Goal: Task Accomplishment & Management: Complete application form

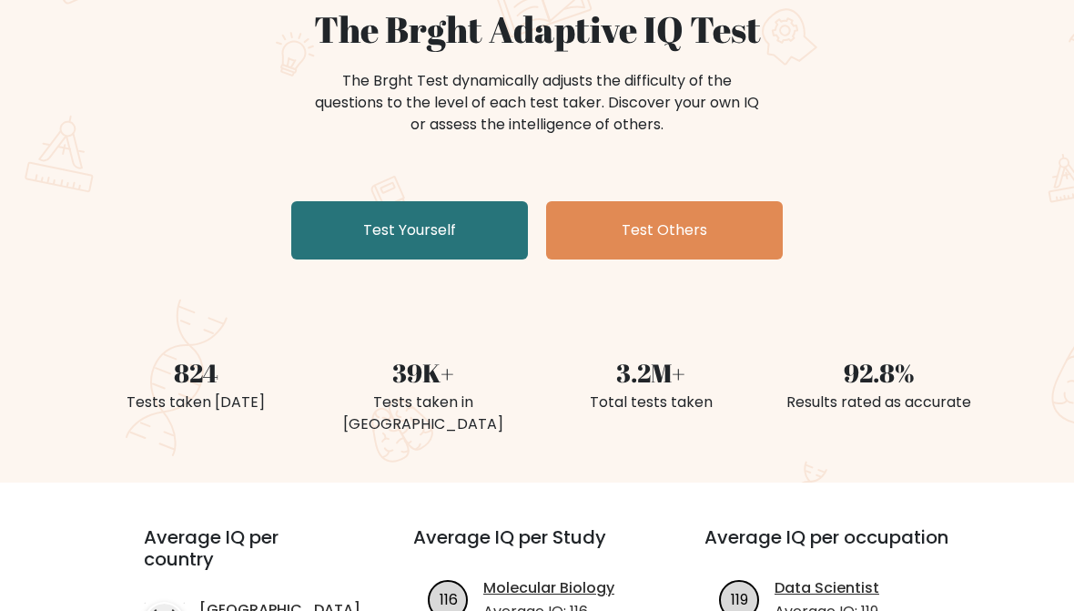
scroll to position [179, 0]
click at [375, 231] on link "Test Yourself" at bounding box center [409, 230] width 237 height 58
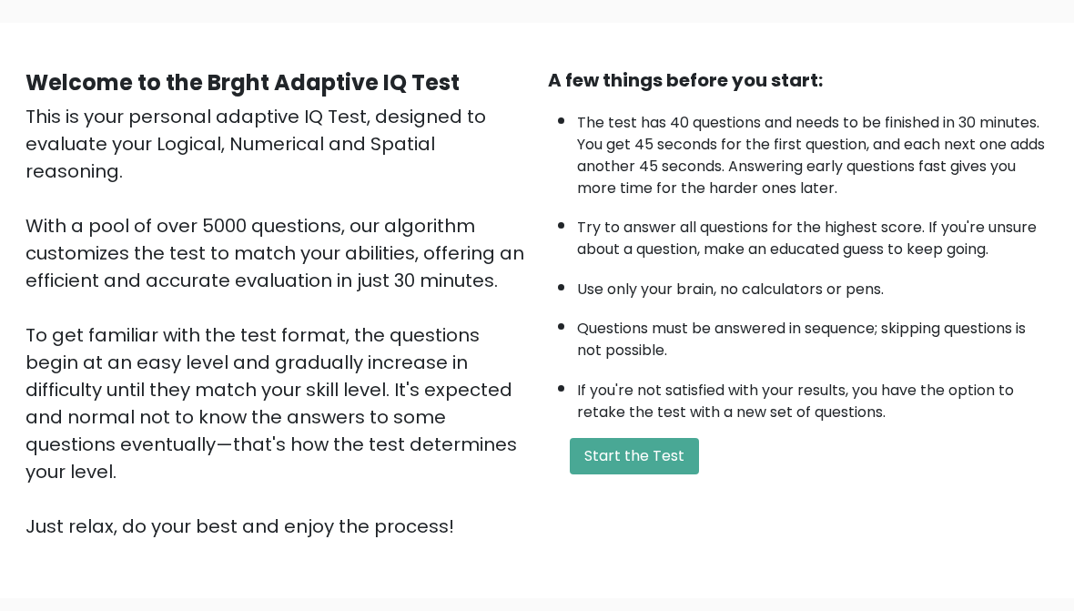
scroll to position [123, 0]
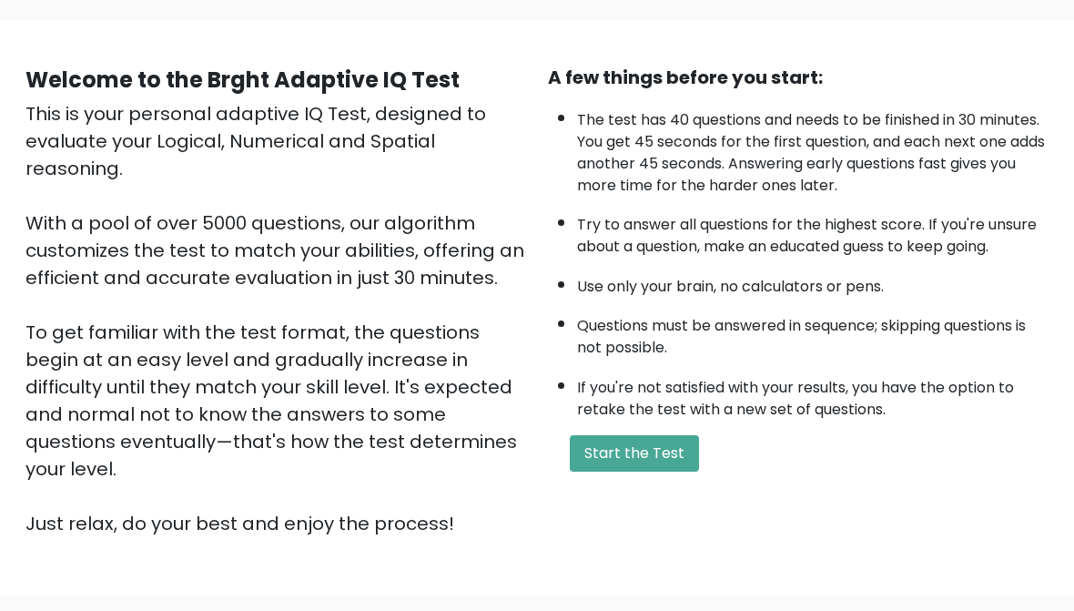
click at [617, 472] on button "Start the Test" at bounding box center [634, 454] width 129 height 36
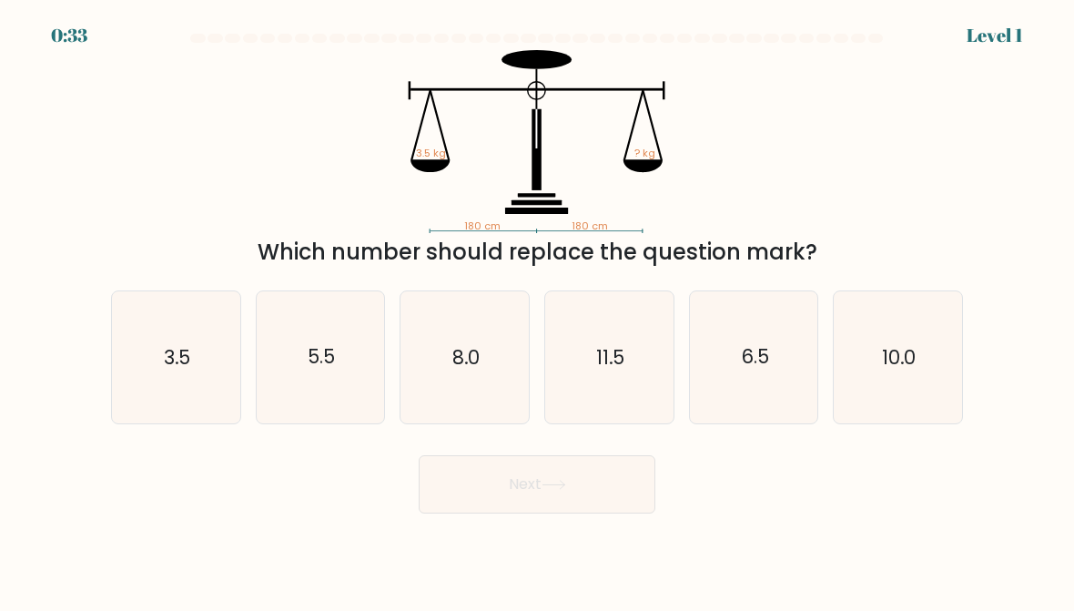
click at [167, 349] on text "3.5" at bounding box center [177, 357] width 26 height 26
click at [537, 310] on input "a. 3.5" at bounding box center [537, 308] width 1 height 5
radio input "true"
click at [480, 479] on button "Next" at bounding box center [537, 484] width 237 height 58
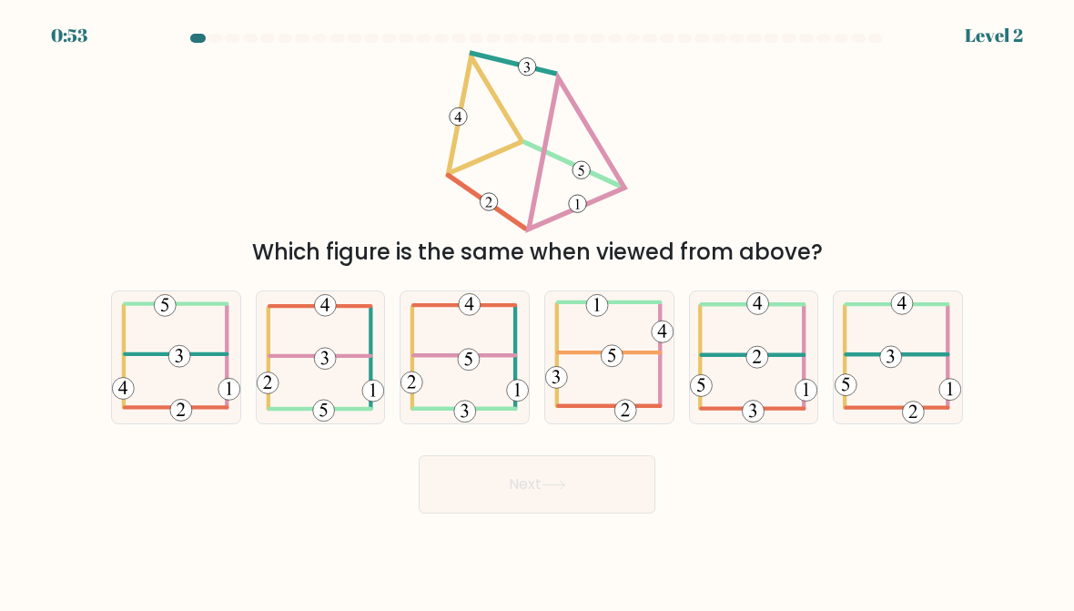
click at [163, 366] on icon at bounding box center [176, 356] width 128 height 127
click at [537, 310] on input "a." at bounding box center [537, 308] width 1 height 5
radio input "true"
click at [481, 481] on button "Next" at bounding box center [537, 484] width 237 height 58
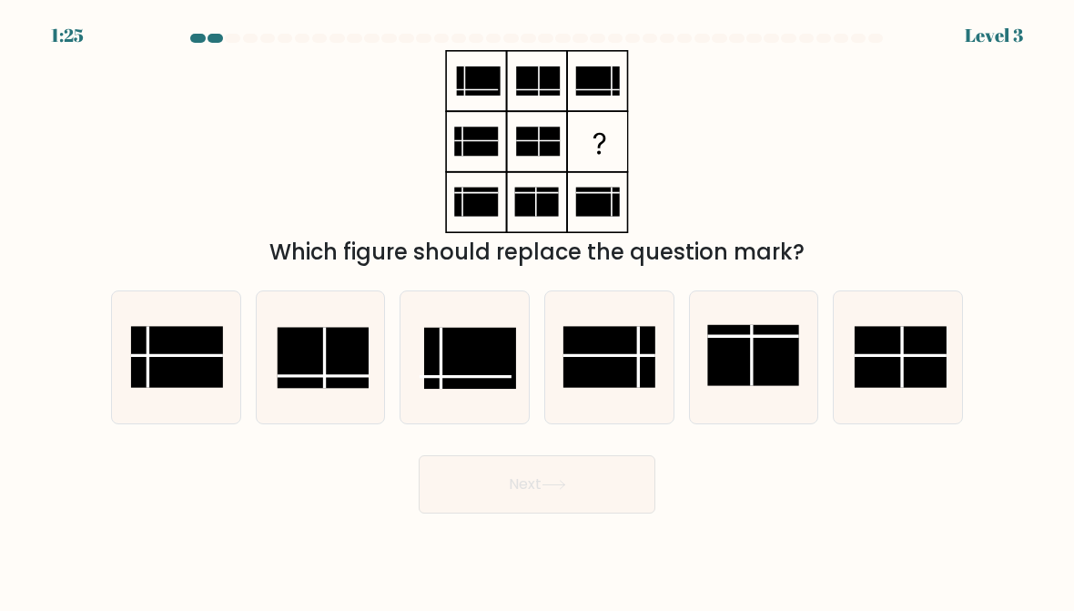
click at [624, 362] on rect at bounding box center [609, 357] width 92 height 61
click at [538, 310] on input "d." at bounding box center [537, 308] width 1 height 5
radio input "true"
click at [531, 485] on button "Next" at bounding box center [537, 484] width 237 height 58
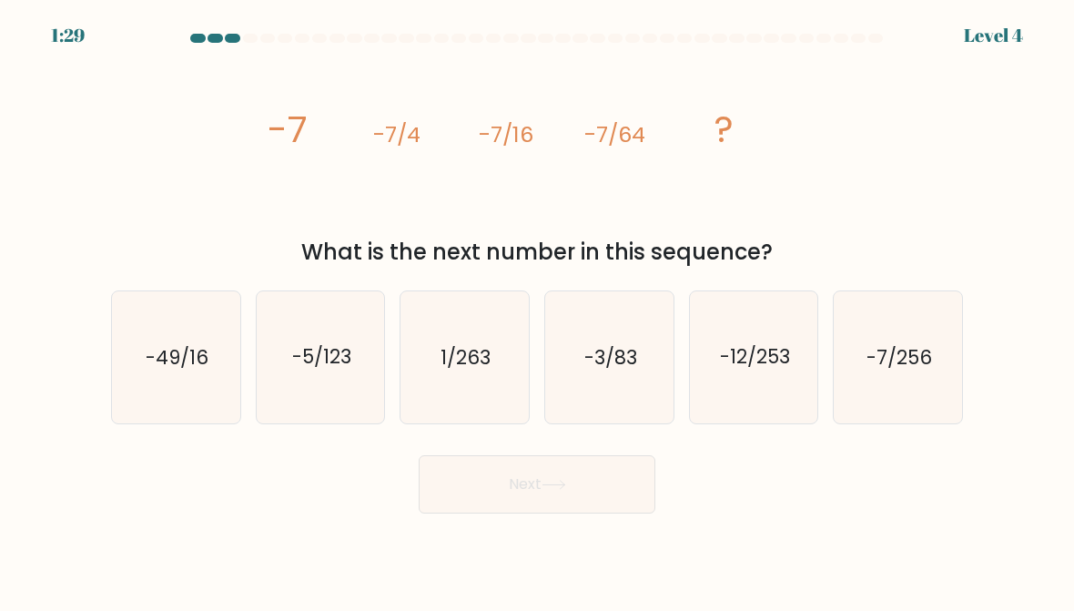
click at [886, 373] on icon "-7/256" at bounding box center [898, 357] width 128 height 128
click at [538, 310] on input "f. -7/256" at bounding box center [537, 308] width 1 height 5
radio input "true"
click at [554, 471] on button "Next" at bounding box center [537, 484] width 237 height 58
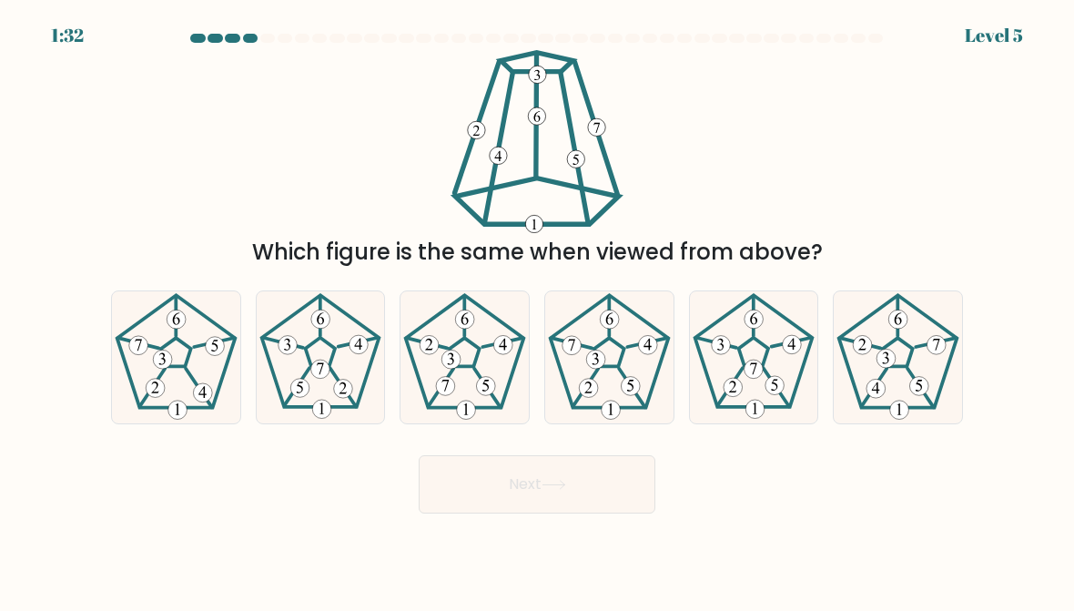
click at [873, 339] on icon at bounding box center [898, 357] width 128 height 128
click at [538, 310] on input "f." at bounding box center [537, 308] width 1 height 5
radio input "true"
click at [532, 484] on button "Next" at bounding box center [537, 484] width 237 height 58
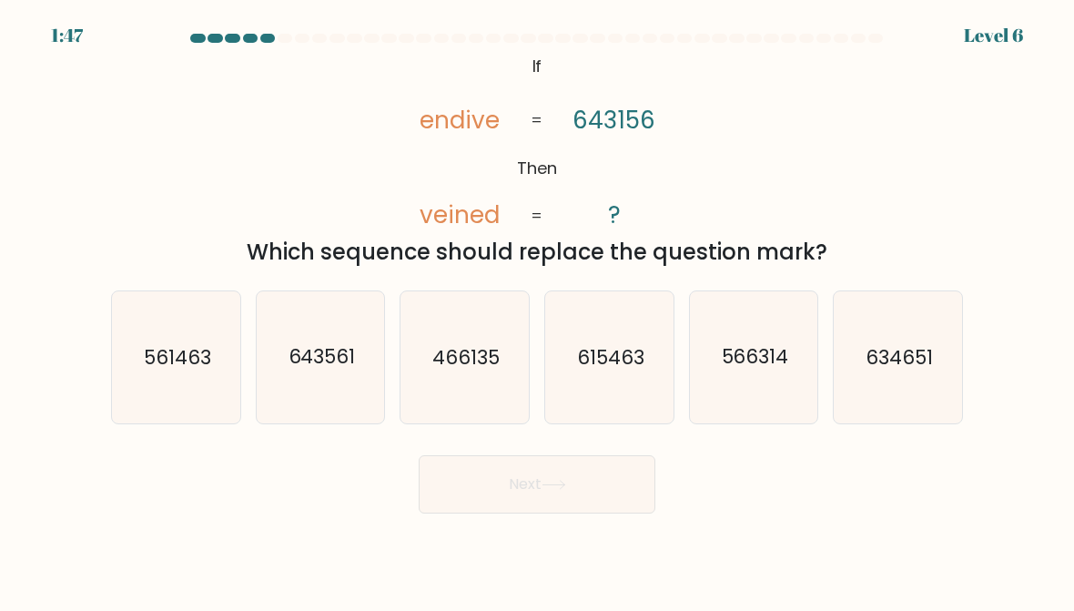
click at [165, 367] on text "561463" at bounding box center [177, 357] width 67 height 26
click at [537, 310] on input "a. 561463" at bounding box center [537, 308] width 1 height 5
radio input "true"
click at [450, 472] on button "Next" at bounding box center [537, 484] width 237 height 58
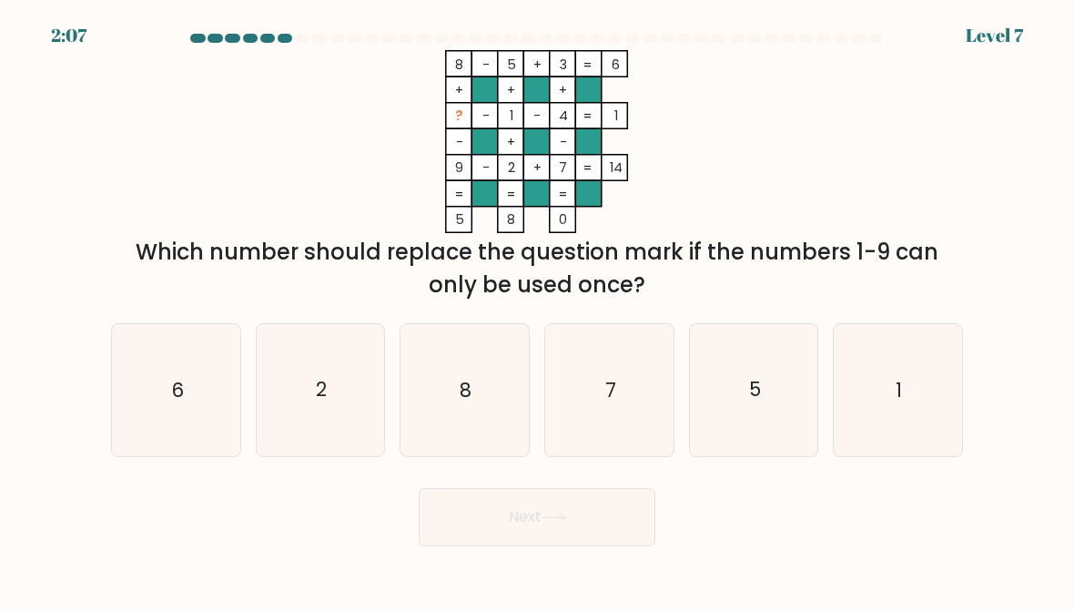
click at [148, 406] on icon "6" at bounding box center [176, 390] width 128 height 128
click at [537, 310] on input "a. 6" at bounding box center [537, 308] width 1 height 5
radio input "true"
click at [491, 536] on button "Next" at bounding box center [537, 517] width 237 height 58
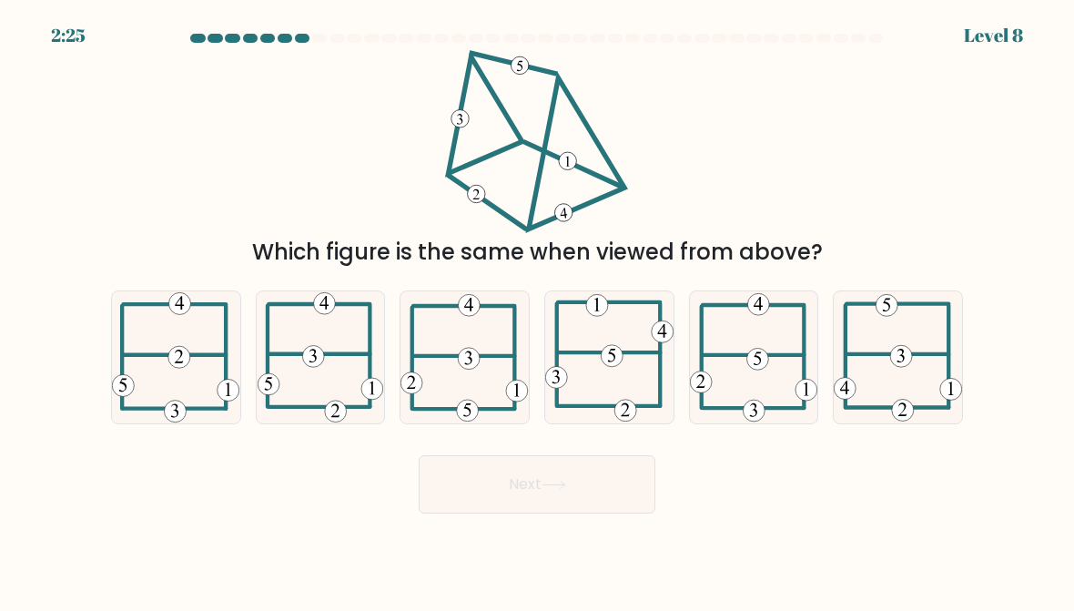
click at [605, 369] on icon at bounding box center [609, 357] width 128 height 128
click at [538, 310] on input "d." at bounding box center [537, 308] width 1 height 5
radio input "true"
click at [502, 478] on button "Next" at bounding box center [537, 484] width 237 height 58
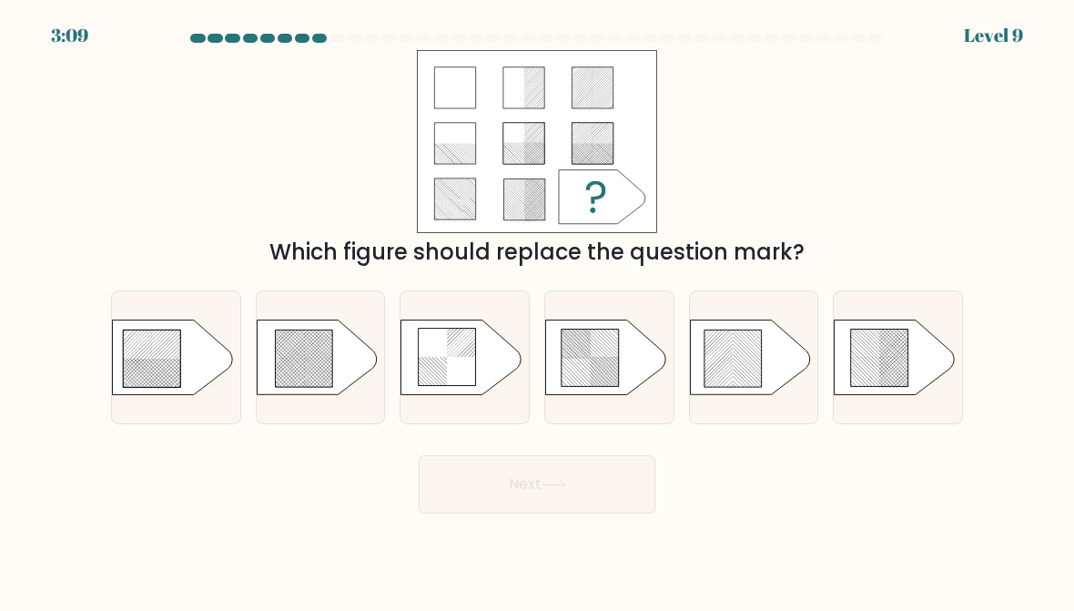
click at [515, 489] on button "Next" at bounding box center [537, 484] width 237 height 58
click at [319, 357] on icon at bounding box center [303, 357] width 57 height 57
click at [537, 310] on input "b." at bounding box center [537, 308] width 1 height 5
radio input "true"
click at [475, 488] on button "Next" at bounding box center [537, 484] width 237 height 58
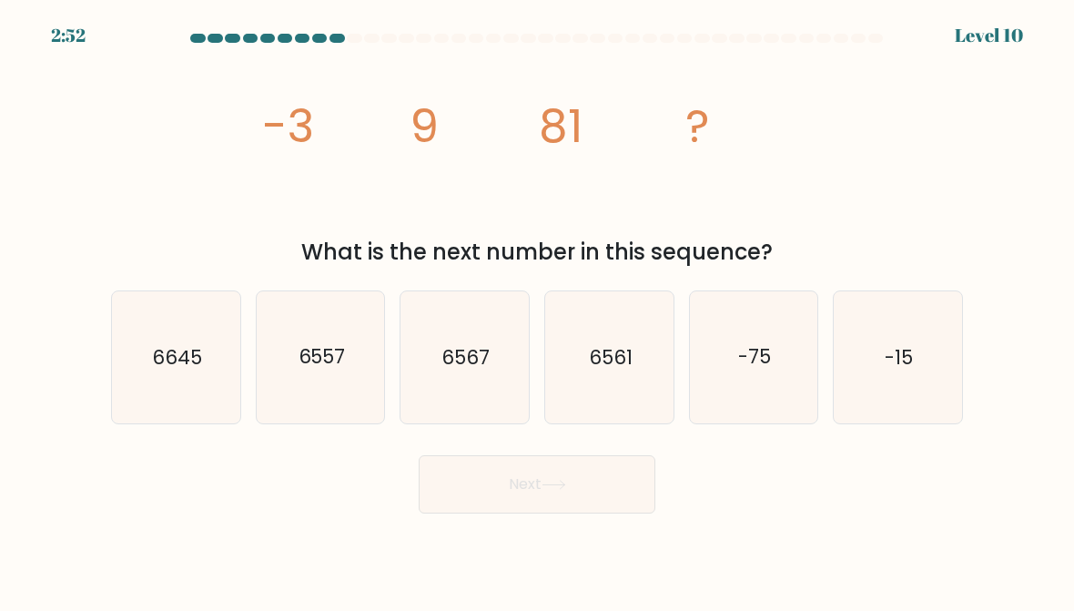
click at [595, 354] on text "6561" at bounding box center [611, 357] width 44 height 26
click at [538, 310] on input "d. 6561" at bounding box center [537, 308] width 1 height 5
radio input "true"
click at [536, 481] on button "Next" at bounding box center [537, 484] width 237 height 58
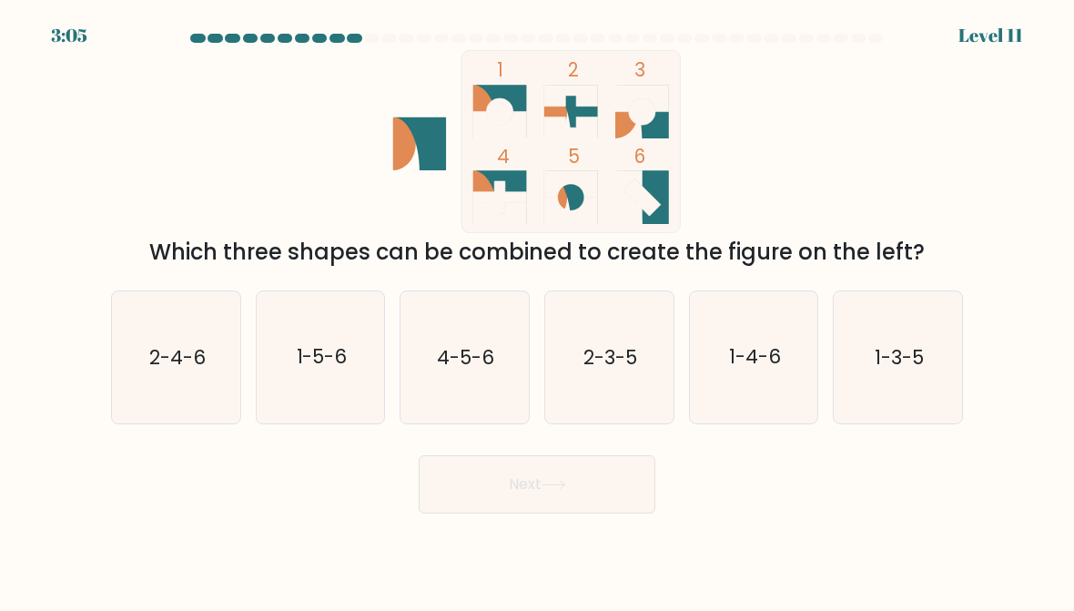
click at [170, 337] on icon "2-4-6" at bounding box center [176, 357] width 128 height 128
click at [537, 310] on input "a. 2-4-6" at bounding box center [537, 308] width 1 height 5
radio input "true"
click at [447, 476] on button "Next" at bounding box center [537, 484] width 237 height 58
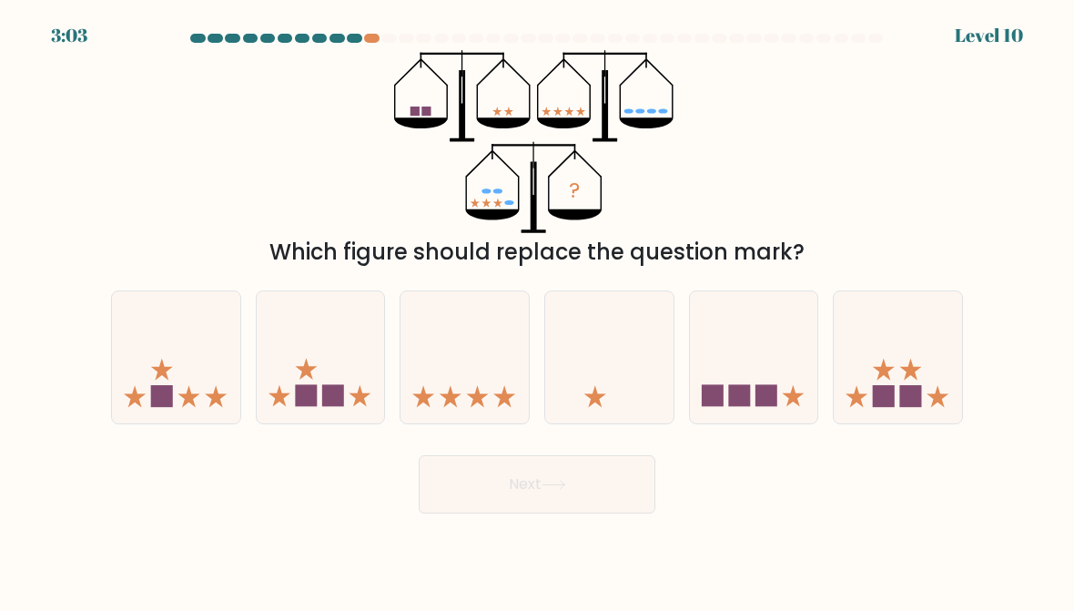
click at [347, 363] on icon at bounding box center [321, 357] width 128 height 106
click at [537, 310] on input "b." at bounding box center [537, 308] width 1 height 5
radio input "true"
click at [561, 512] on button "Next" at bounding box center [537, 484] width 237 height 58
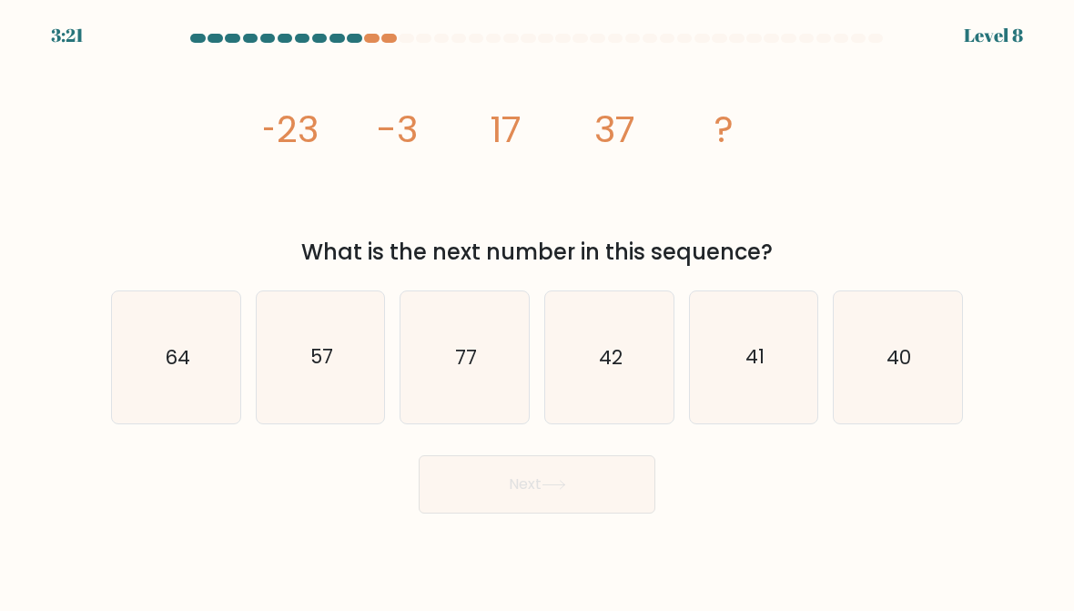
click at [319, 344] on text "57" at bounding box center [321, 357] width 23 height 26
click at [537, 310] on input "b. 57" at bounding box center [537, 308] width 1 height 5
radio input "true"
click at [502, 483] on button "Next" at bounding box center [537, 484] width 237 height 58
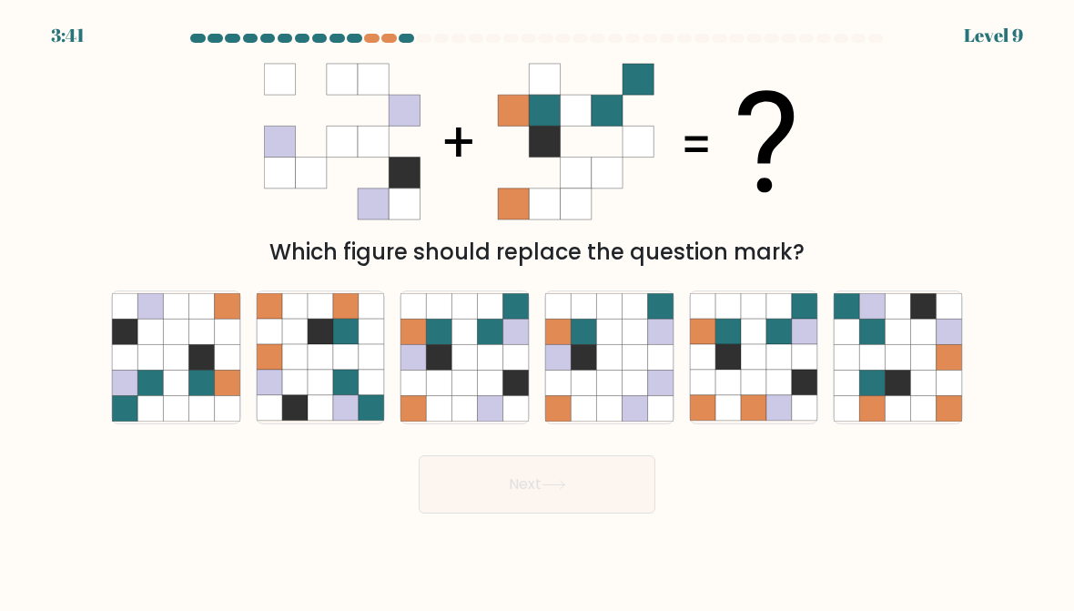
click at [460, 349] on icon at bounding box center [464, 357] width 25 height 25
click at [537, 310] on input "c." at bounding box center [537, 308] width 1 height 5
radio input "true"
click at [496, 480] on button "Next" at bounding box center [537, 484] width 237 height 58
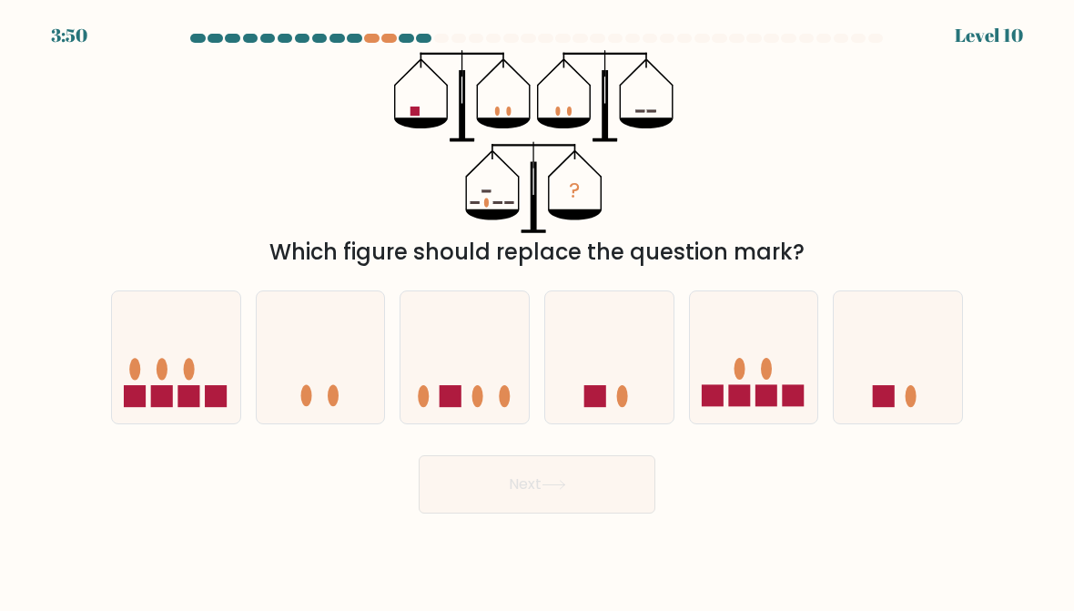
click at [475, 344] on icon at bounding box center [464, 357] width 128 height 106
click at [537, 310] on input "c." at bounding box center [537, 308] width 1 height 5
radio input "true"
click at [519, 482] on button "Next" at bounding box center [537, 484] width 237 height 58
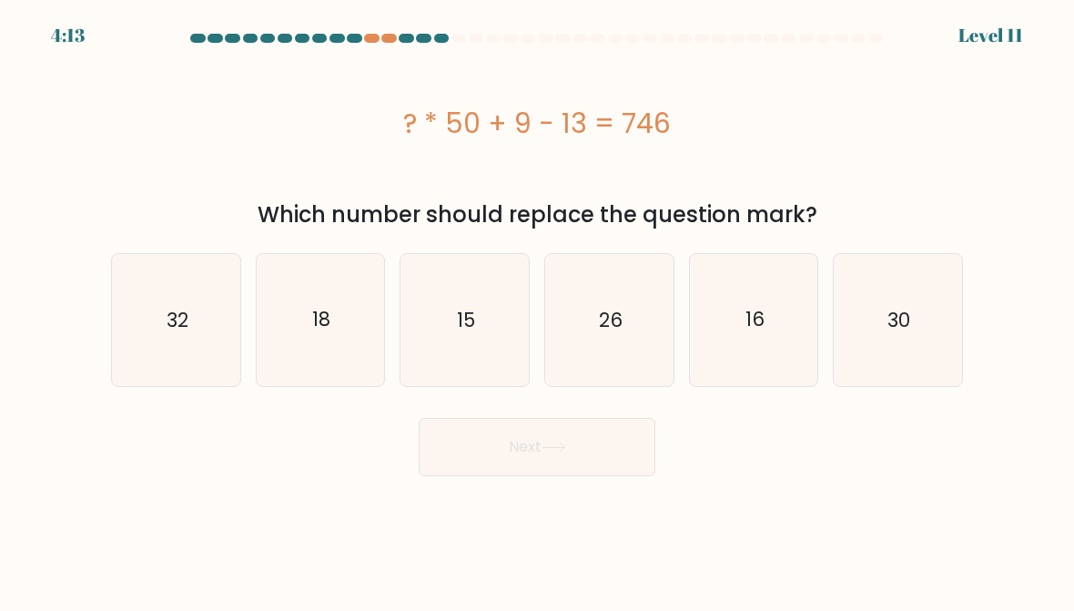
click at [330, 329] on text "18" at bounding box center [321, 319] width 18 height 26
click at [537, 310] on input "b. 18" at bounding box center [537, 308] width 1 height 5
radio input "true"
click at [503, 456] on button "Next" at bounding box center [537, 447] width 237 height 58
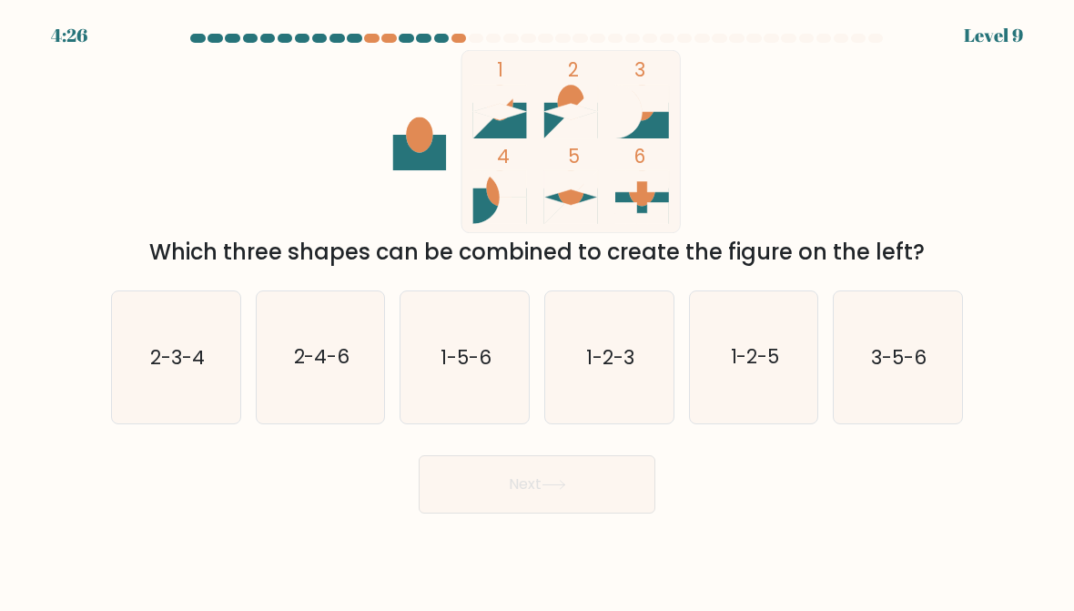
click at [198, 338] on icon "2-3-4" at bounding box center [176, 357] width 128 height 128
click at [537, 310] on input "a. 2-3-4" at bounding box center [537, 308] width 1 height 5
radio input "true"
click at [502, 482] on button "Next" at bounding box center [537, 484] width 237 height 58
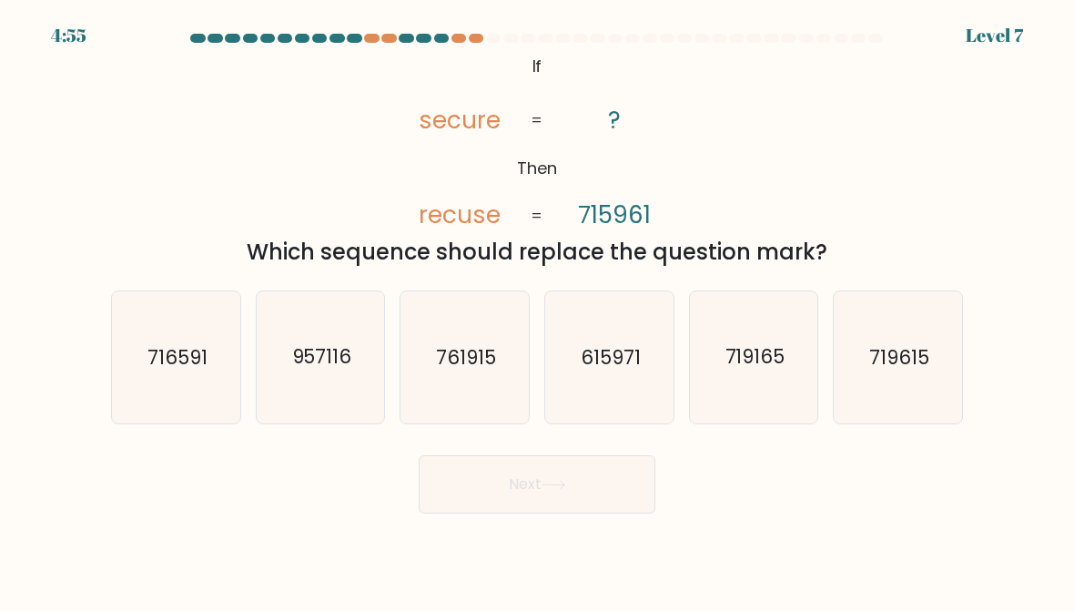
click at [592, 359] on text "615971" at bounding box center [611, 357] width 60 height 26
click at [538, 310] on input "d. 615971" at bounding box center [537, 308] width 1 height 5
radio input "true"
click at [484, 481] on button "Next" at bounding box center [537, 484] width 237 height 58
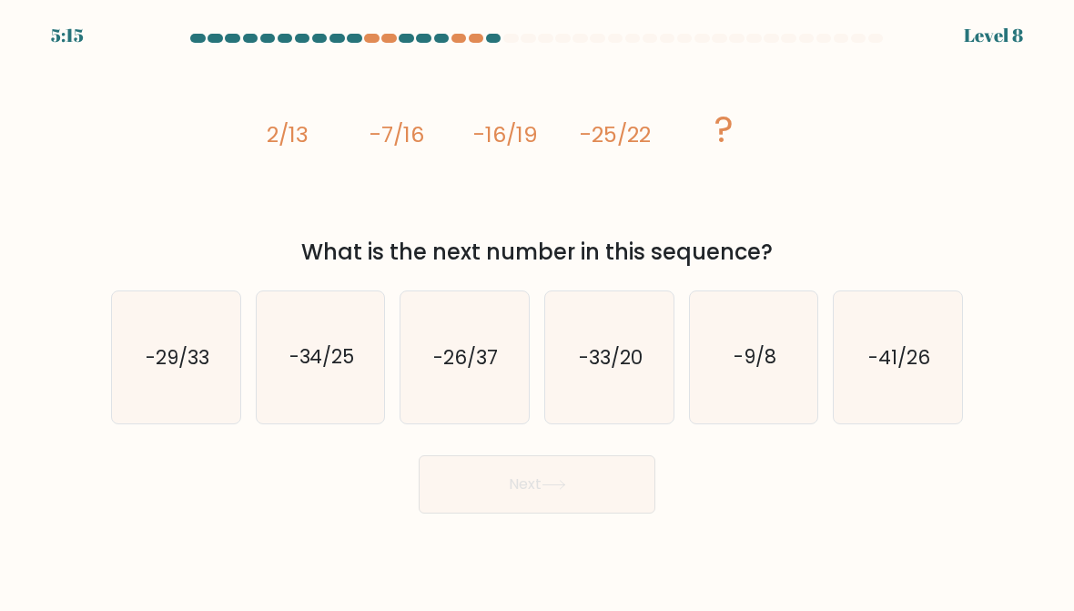
click at [308, 358] on text "-34/25" at bounding box center [321, 357] width 66 height 26
click at [537, 310] on input "b. -34/25" at bounding box center [537, 308] width 1 height 5
radio input "true"
click at [518, 493] on button "Next" at bounding box center [537, 484] width 237 height 58
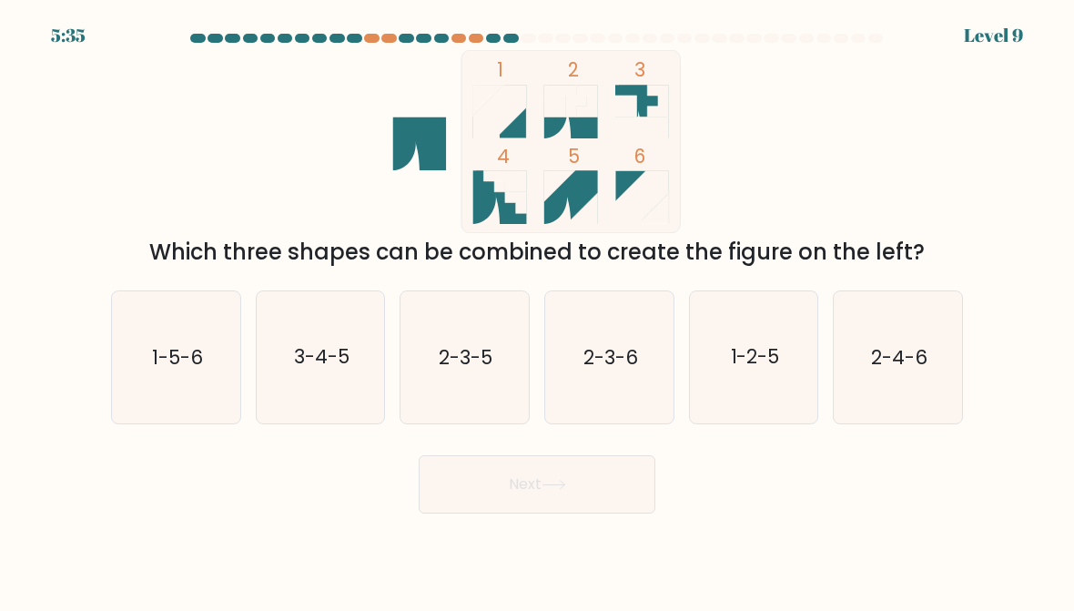
click at [182, 339] on icon "1-5-6" at bounding box center [176, 357] width 128 height 128
click at [537, 310] on input "a. 1-5-6" at bounding box center [537, 308] width 1 height 5
radio input "true"
click at [514, 466] on button "Next" at bounding box center [537, 484] width 237 height 58
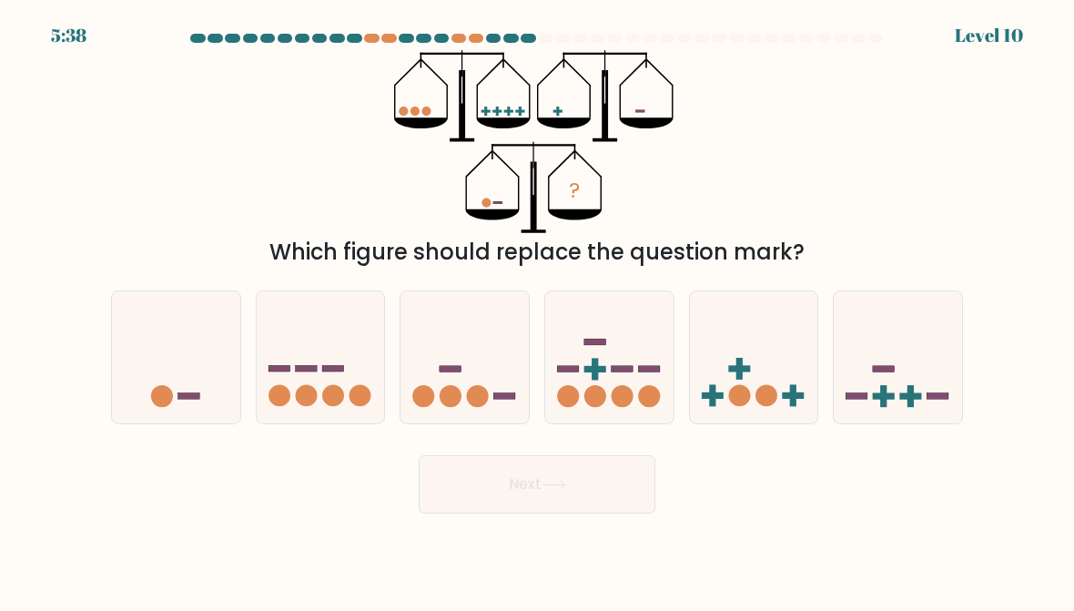
click at [456, 369] on rect at bounding box center [451, 369] width 22 height 6
click at [537, 310] on input "c." at bounding box center [537, 308] width 1 height 5
radio input "true"
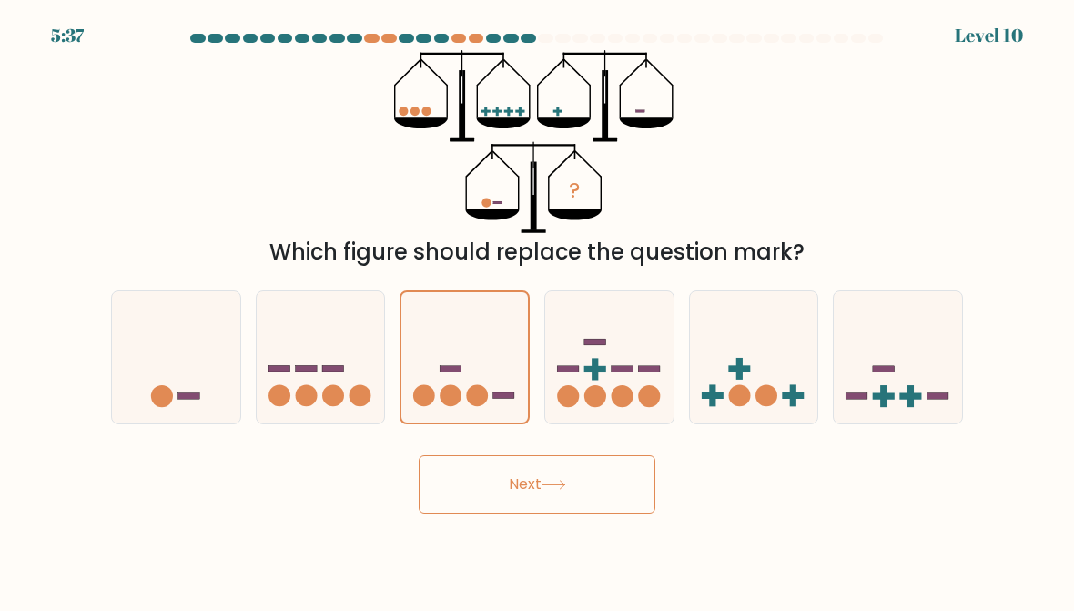
click at [480, 475] on button "Next" at bounding box center [537, 484] width 237 height 58
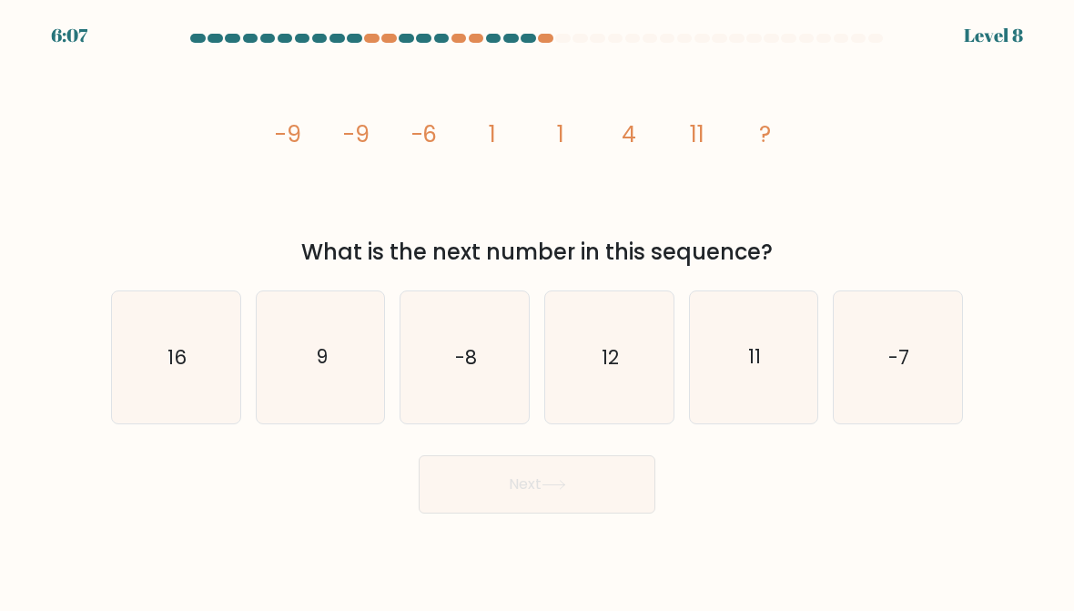
click at [475, 346] on text "-8" at bounding box center [466, 357] width 22 height 26
click at [537, 310] on input "c. -8" at bounding box center [537, 308] width 1 height 5
radio input "true"
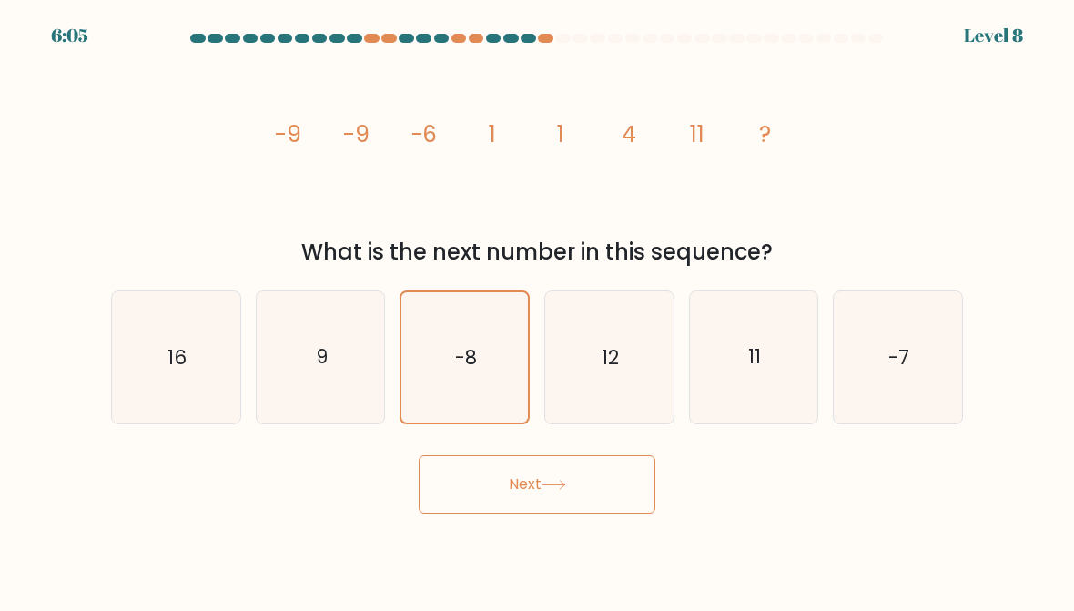
click at [149, 382] on icon "16" at bounding box center [176, 357] width 128 height 128
click at [537, 310] on input "a. 16" at bounding box center [537, 308] width 1 height 5
radio input "true"
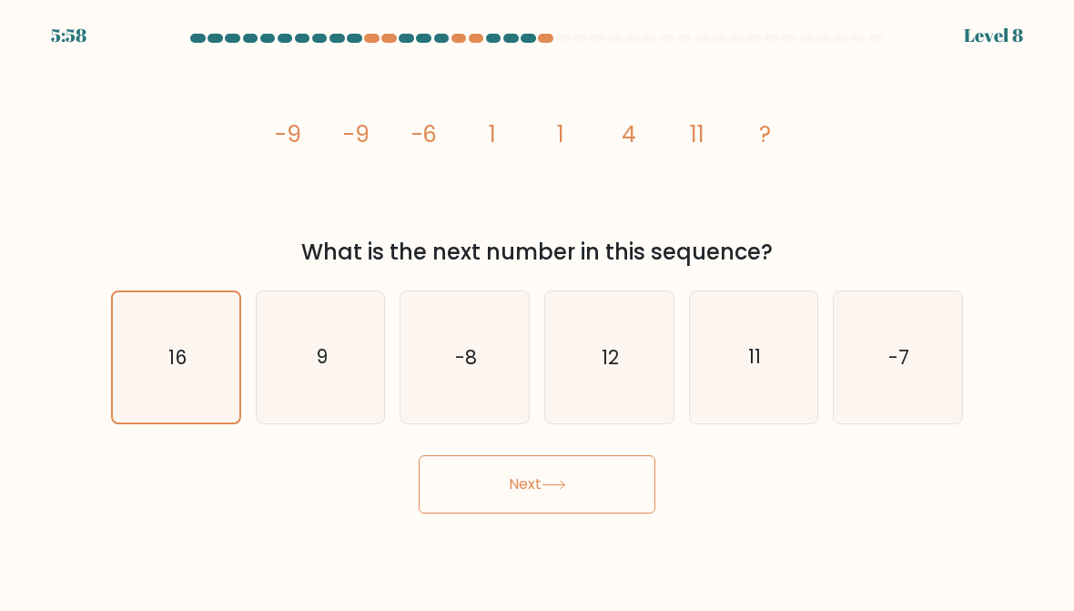
click at [542, 476] on button "Next" at bounding box center [537, 484] width 237 height 58
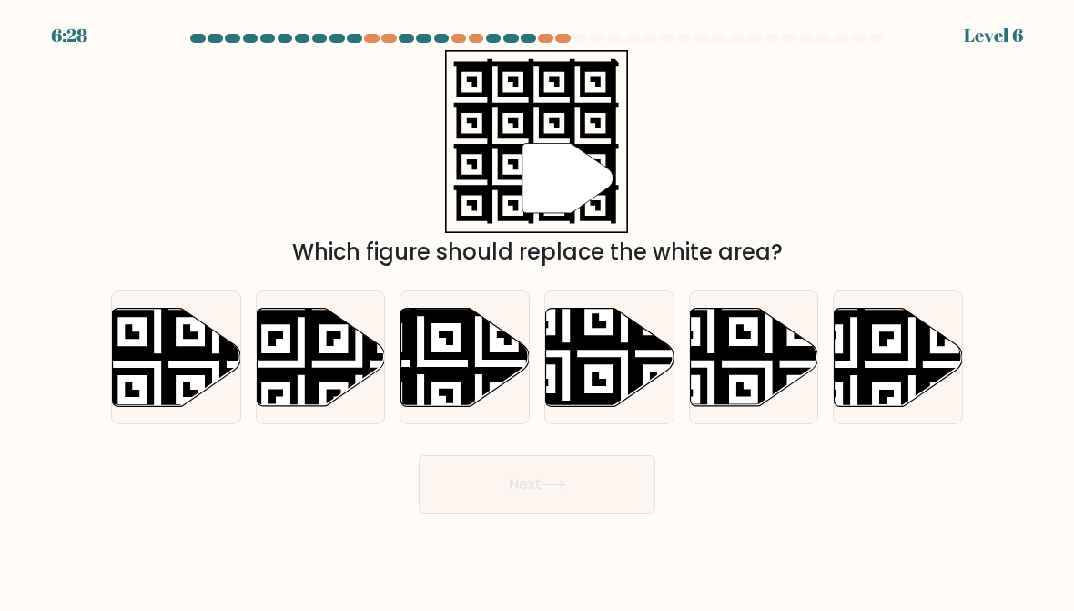
click at [470, 328] on icon at bounding box center [421, 304] width 232 height 232
click at [537, 310] on input "c." at bounding box center [537, 308] width 1 height 5
radio input "true"
click at [536, 485] on button "Next" at bounding box center [537, 484] width 237 height 58
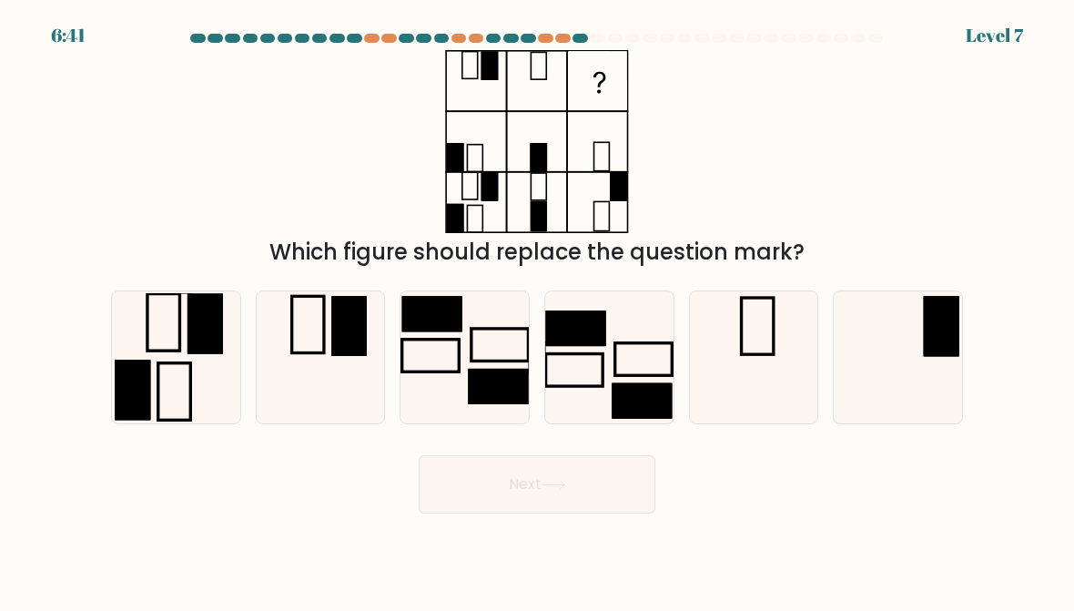
click at [309, 334] on icon at bounding box center [321, 357] width 128 height 128
click at [537, 310] on input "b." at bounding box center [537, 308] width 1 height 5
radio input "true"
click at [498, 485] on button "Next" at bounding box center [537, 484] width 237 height 58
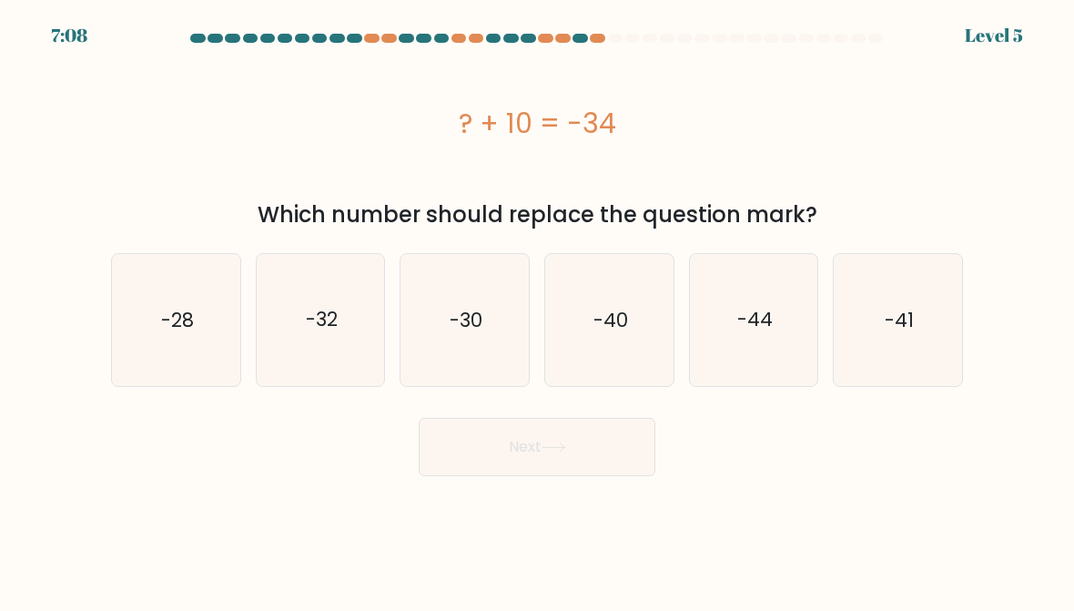
click at [755, 320] on text "-44" at bounding box center [754, 319] width 35 height 26
click at [538, 310] on input "e. -44" at bounding box center [537, 308] width 1 height 5
radio input "true"
click at [510, 440] on button "Next" at bounding box center [537, 447] width 237 height 58
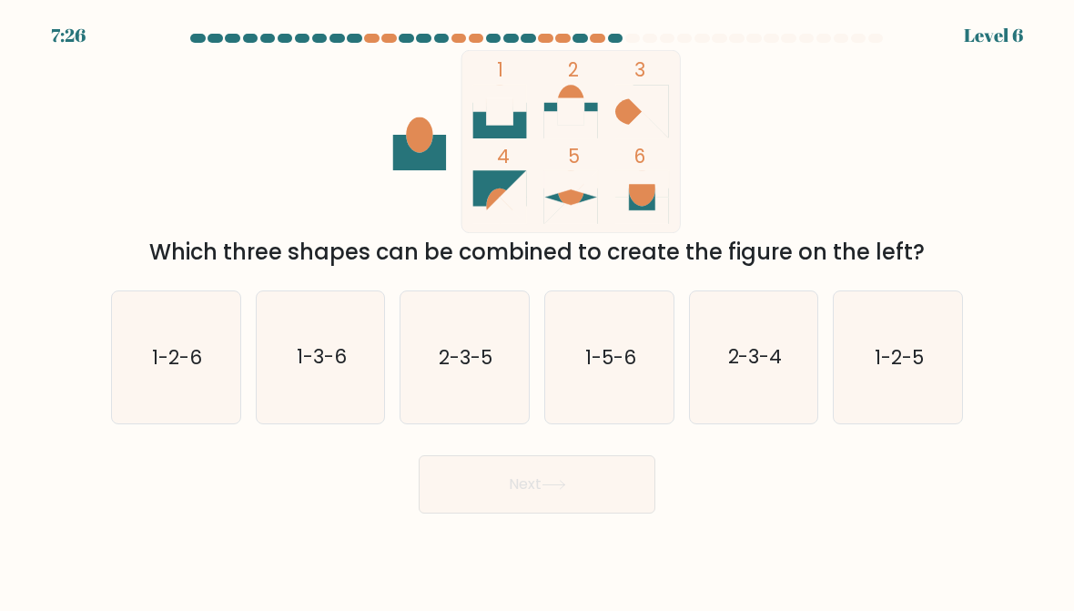
click at [179, 352] on text "1-2-6" at bounding box center [177, 357] width 50 height 26
click at [537, 310] on input "a. 1-2-6" at bounding box center [537, 308] width 1 height 5
radio input "true"
click at [495, 489] on button "Next" at bounding box center [537, 484] width 237 height 58
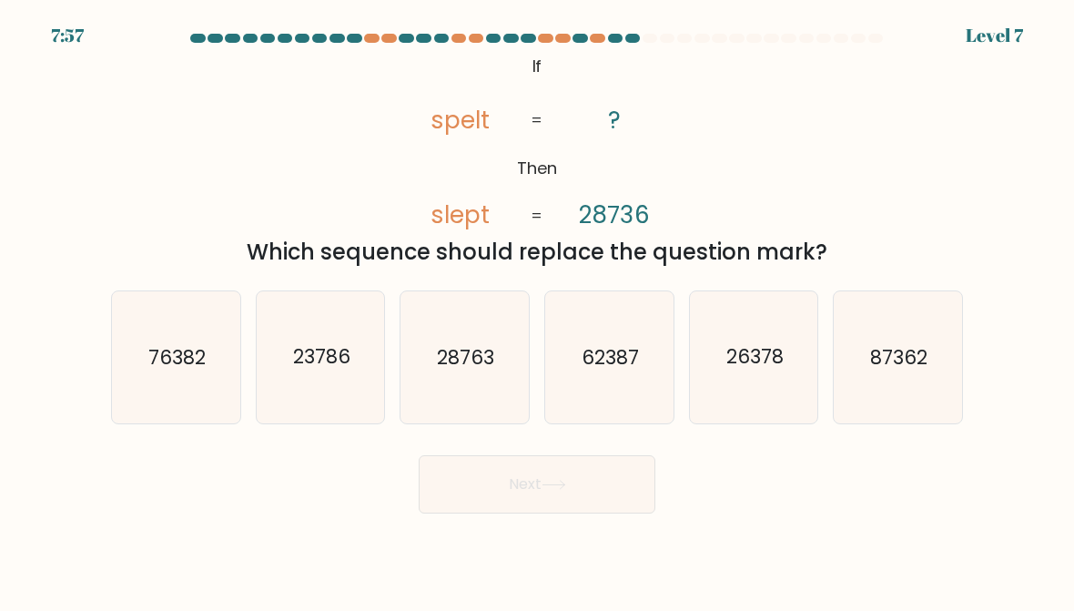
click at [315, 334] on icon "23786" at bounding box center [321, 357] width 128 height 128
click at [537, 310] on input "b. 23786" at bounding box center [537, 308] width 1 height 5
radio input "true"
click at [514, 479] on button "Next" at bounding box center [537, 484] width 237 height 58
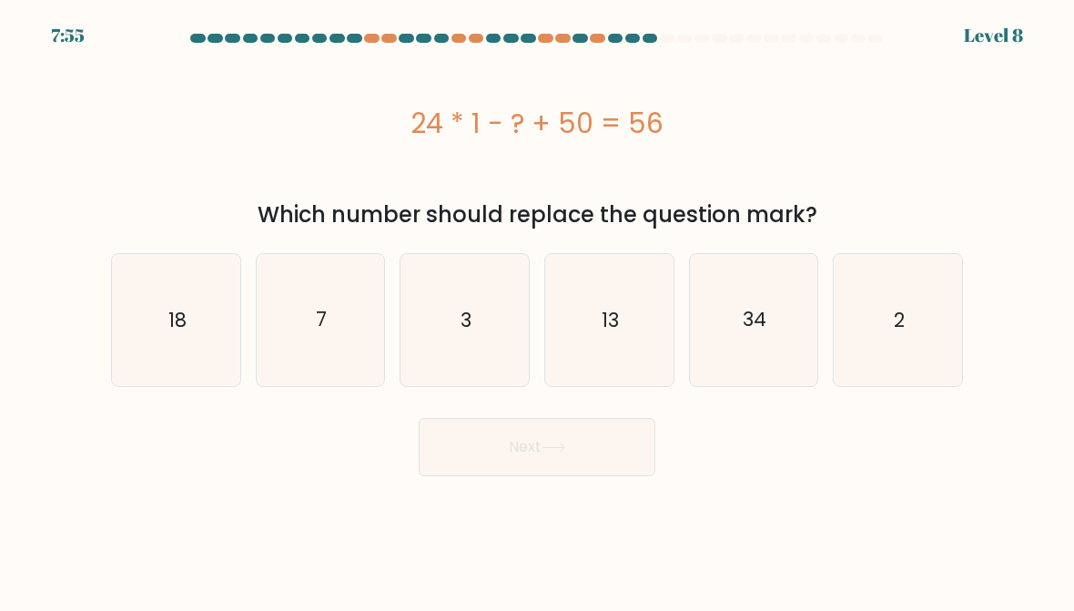
click at [152, 309] on icon "18" at bounding box center [176, 320] width 128 height 128
click at [537, 309] on input "a. 18" at bounding box center [537, 308] width 1 height 5
radio input "true"
click at [481, 465] on button "Next" at bounding box center [537, 447] width 237 height 58
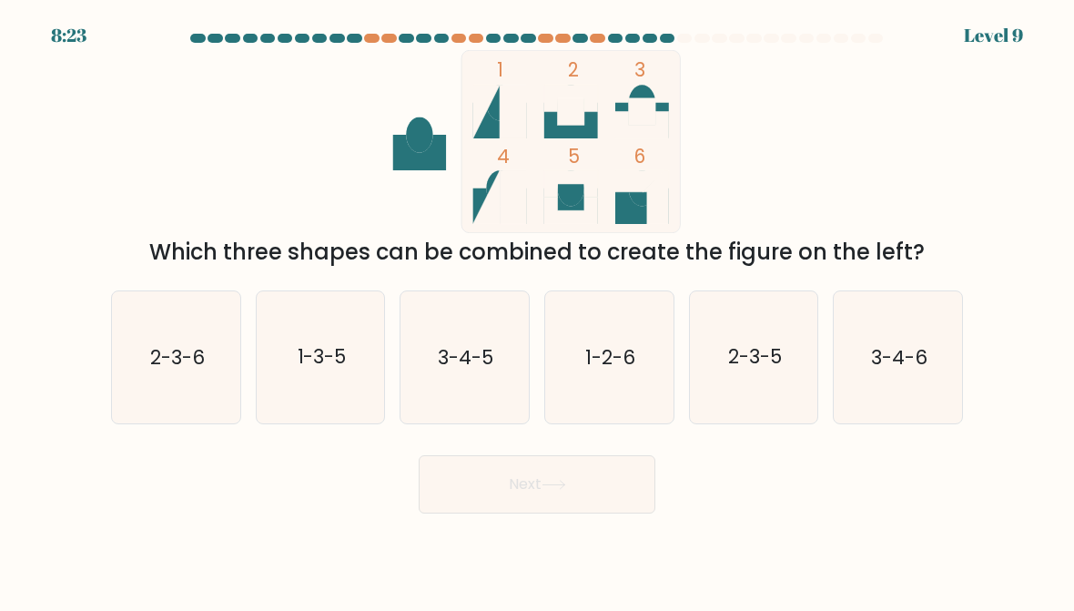
click at [763, 350] on text "2-3-5" at bounding box center [755, 357] width 54 height 26
click at [538, 310] on input "e. 2-3-5" at bounding box center [537, 308] width 1 height 5
radio input "true"
click at [561, 470] on button "Next" at bounding box center [537, 484] width 237 height 58
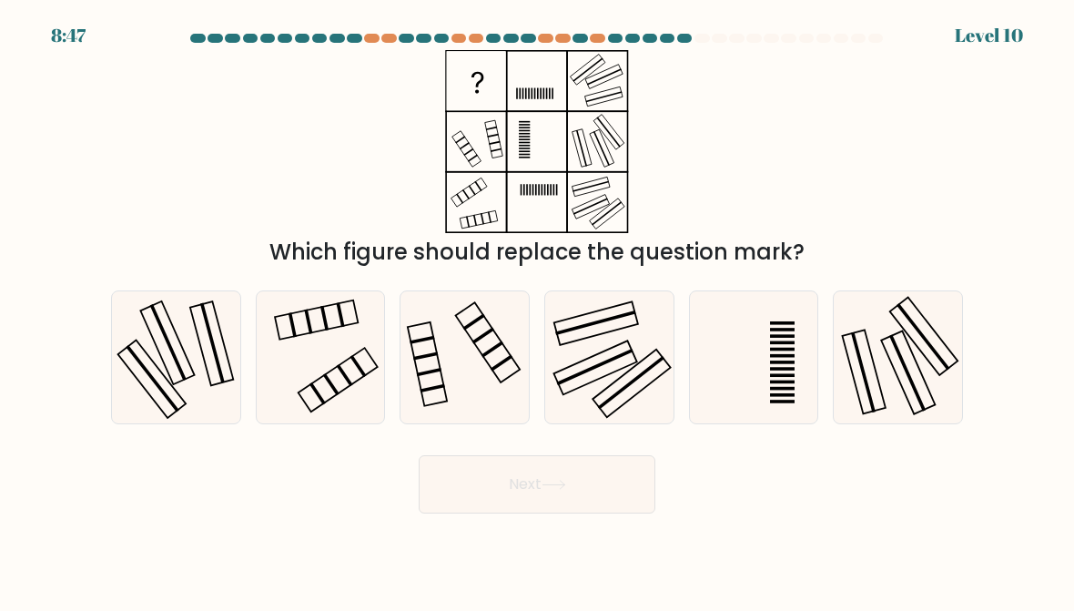
click at [321, 348] on icon at bounding box center [321, 357] width 128 height 128
click at [537, 310] on input "b." at bounding box center [537, 308] width 1 height 5
radio input "true"
click at [510, 489] on button "Next" at bounding box center [537, 484] width 237 height 58
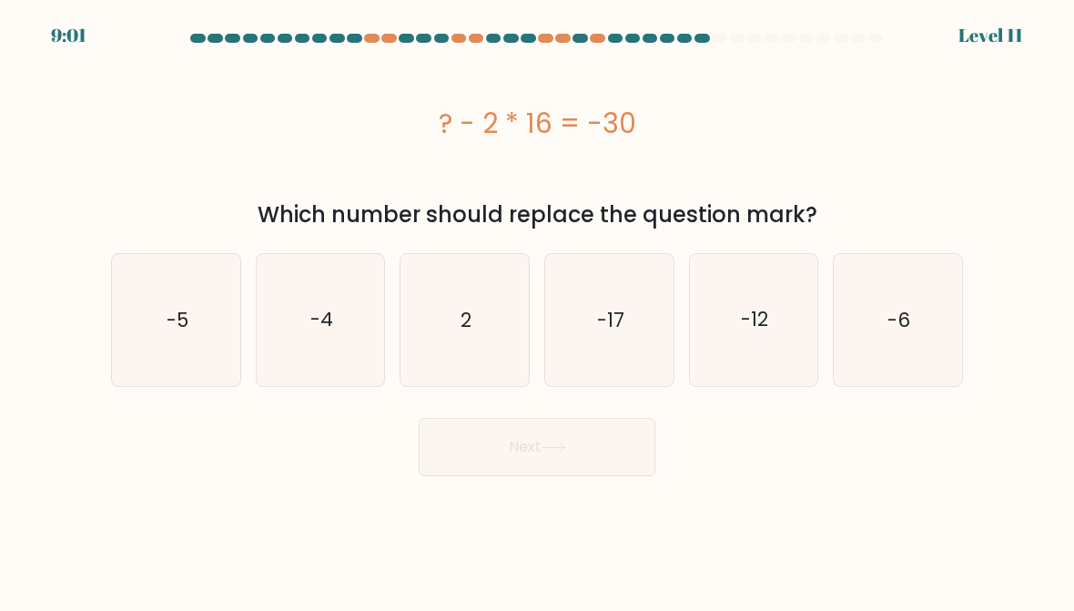
click at [332, 311] on text "-4" at bounding box center [321, 319] width 23 height 26
click at [537, 310] on input "b. -4" at bounding box center [537, 308] width 1 height 5
radio input "true"
click at [498, 448] on button "Next" at bounding box center [537, 447] width 237 height 58
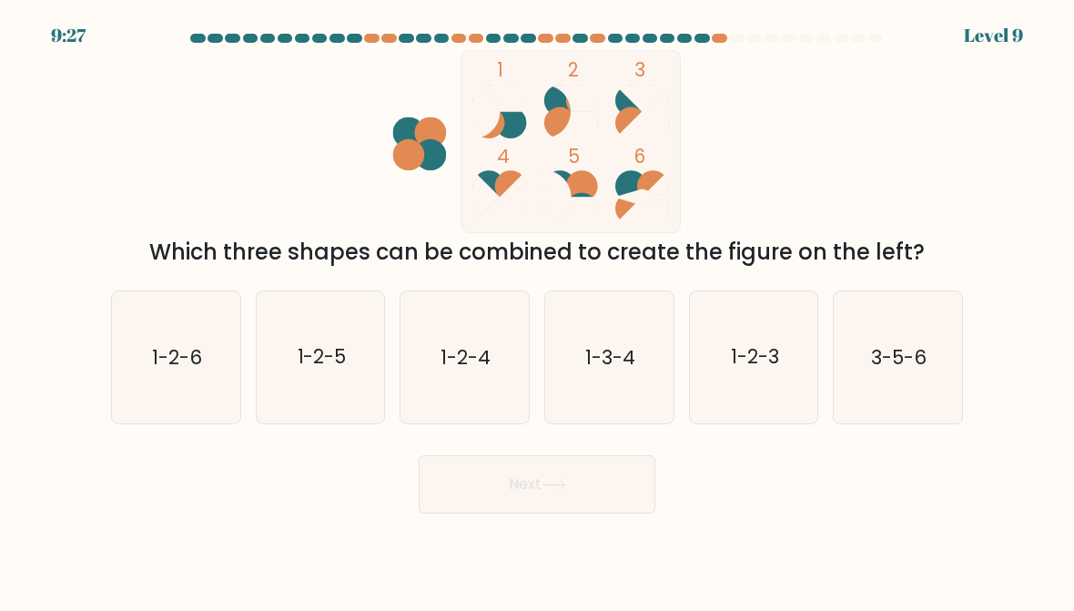
click at [344, 372] on icon "1-2-5" at bounding box center [321, 357] width 128 height 128
click at [537, 310] on input "b. 1-2-5" at bounding box center [537, 308] width 1 height 5
radio input "true"
click at [483, 492] on button "Next" at bounding box center [537, 484] width 237 height 58
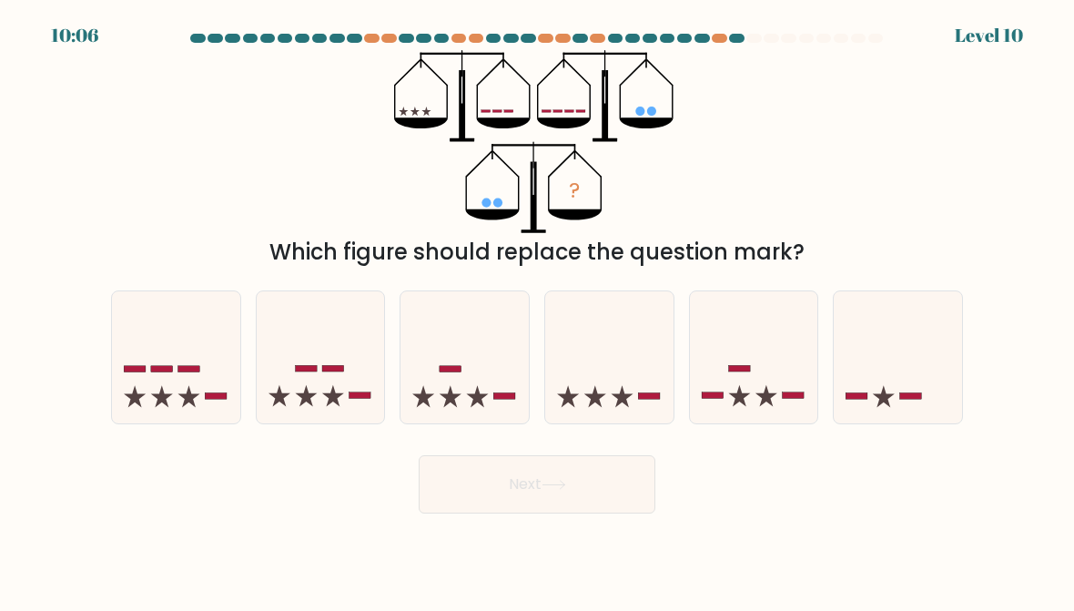
click at [341, 341] on icon at bounding box center [321, 357] width 128 height 106
click at [537, 310] on input "b." at bounding box center [537, 308] width 1 height 5
radio input "true"
click at [483, 470] on button "Next" at bounding box center [537, 484] width 237 height 58
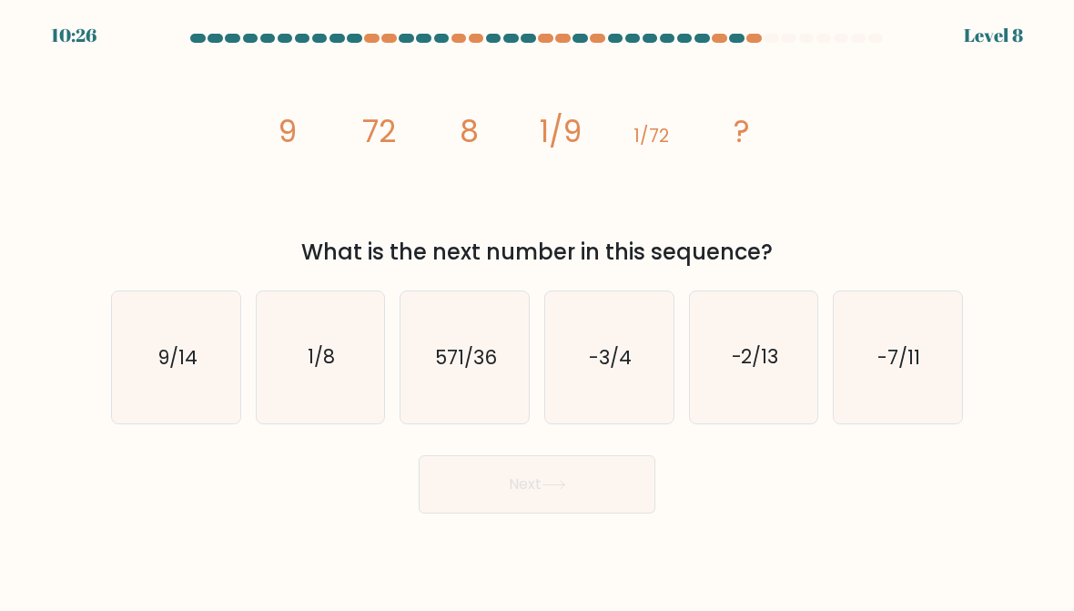
click at [310, 373] on icon "1/8" at bounding box center [321, 357] width 128 height 128
click at [537, 310] on input "b. 1/8" at bounding box center [537, 308] width 1 height 5
radio input "true"
click at [475, 483] on button "Next" at bounding box center [537, 484] width 237 height 58
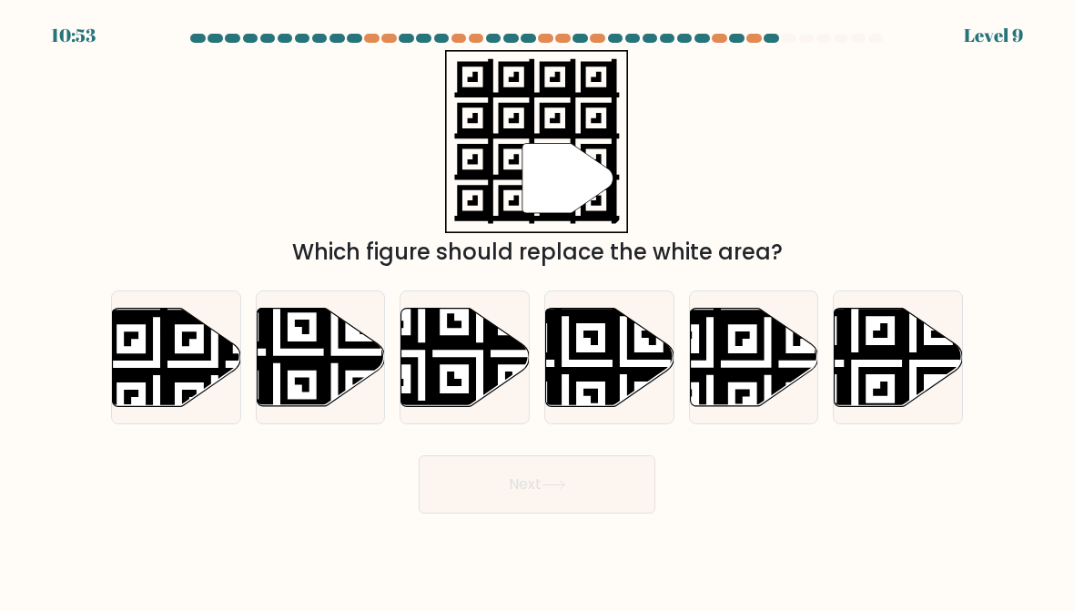
click at [856, 369] on icon at bounding box center [899, 357] width 128 height 98
click at [538, 310] on input "f." at bounding box center [537, 308] width 1 height 5
radio input "true"
click at [493, 462] on button "Next" at bounding box center [537, 484] width 237 height 58
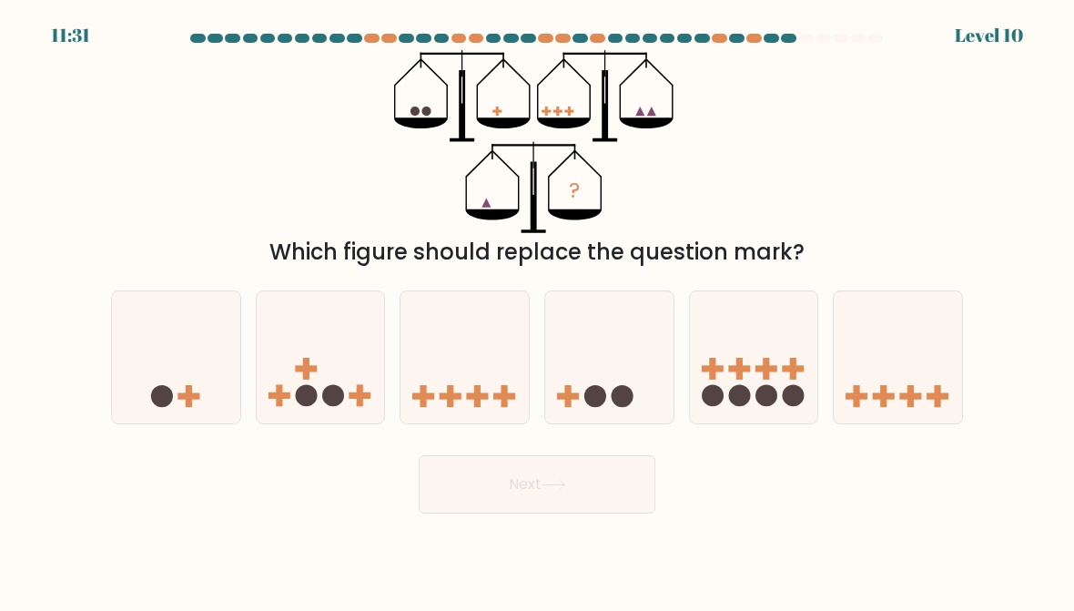
click at [440, 348] on icon at bounding box center [464, 357] width 128 height 106
click at [537, 310] on input "c." at bounding box center [537, 308] width 1 height 5
radio input "true"
click at [482, 504] on button "Next" at bounding box center [537, 484] width 237 height 58
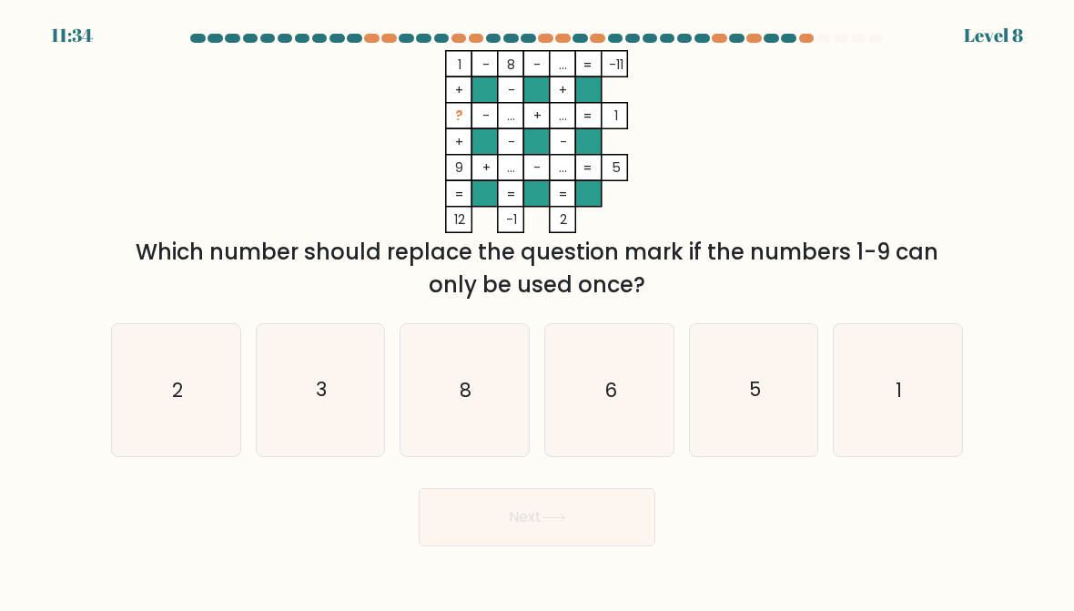
click at [732, 376] on icon "5" at bounding box center [754, 390] width 128 height 128
click at [538, 310] on input "e. 5" at bounding box center [537, 308] width 1 height 5
radio input "true"
click at [461, 521] on button "Next" at bounding box center [537, 517] width 237 height 58
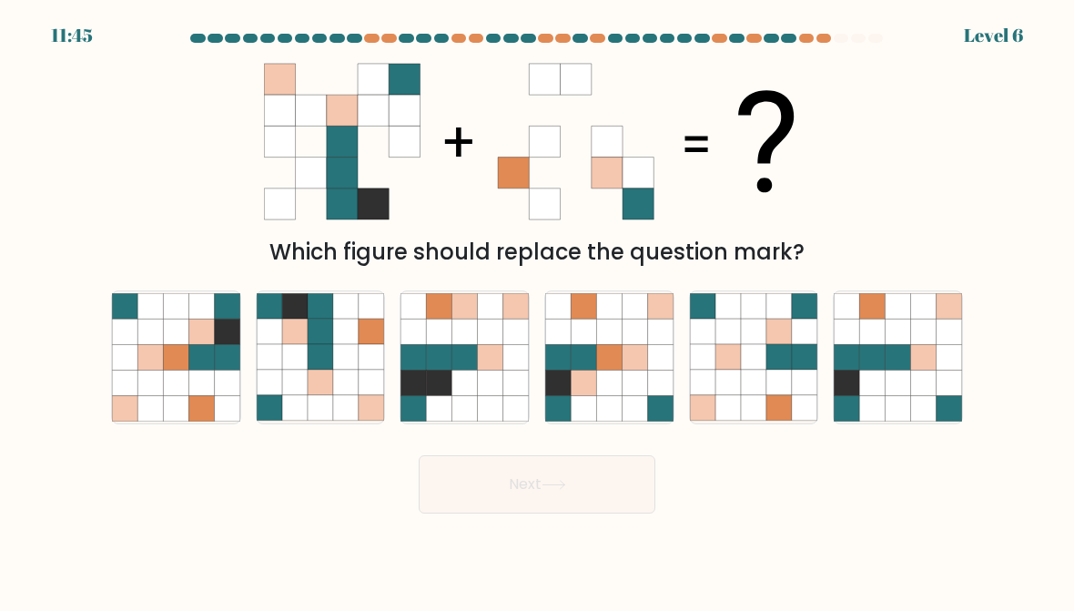
click at [313, 335] on icon at bounding box center [320, 331] width 25 height 25
click at [537, 310] on input "b." at bounding box center [537, 308] width 1 height 5
radio input "true"
click at [478, 481] on button "Next" at bounding box center [537, 484] width 237 height 58
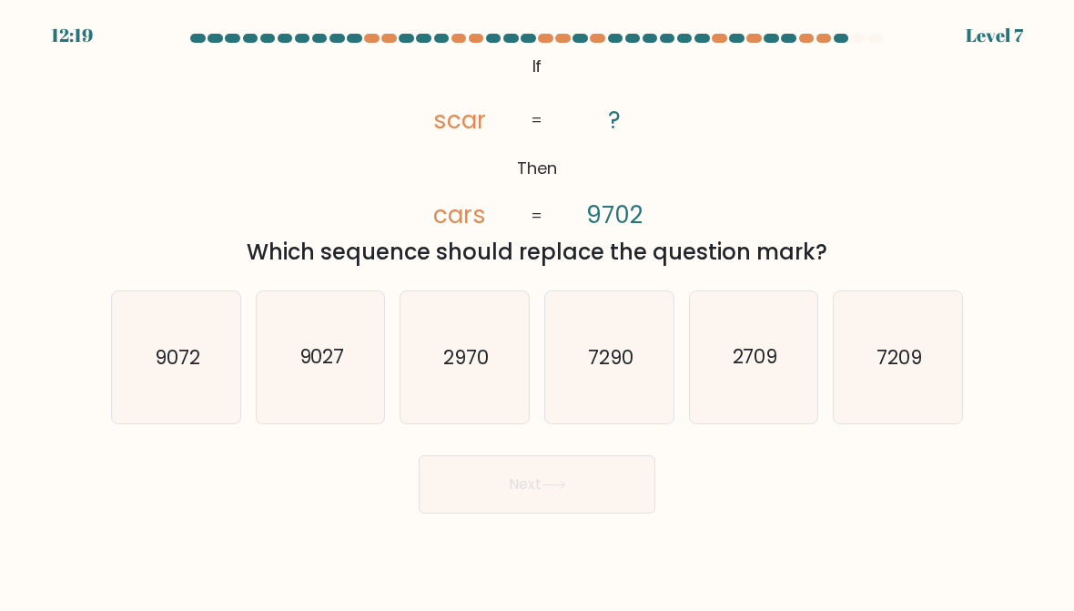
click at [472, 380] on icon "2970" at bounding box center [464, 357] width 128 height 128
click at [537, 310] on input "c. 2970" at bounding box center [537, 308] width 1 height 5
radio input "true"
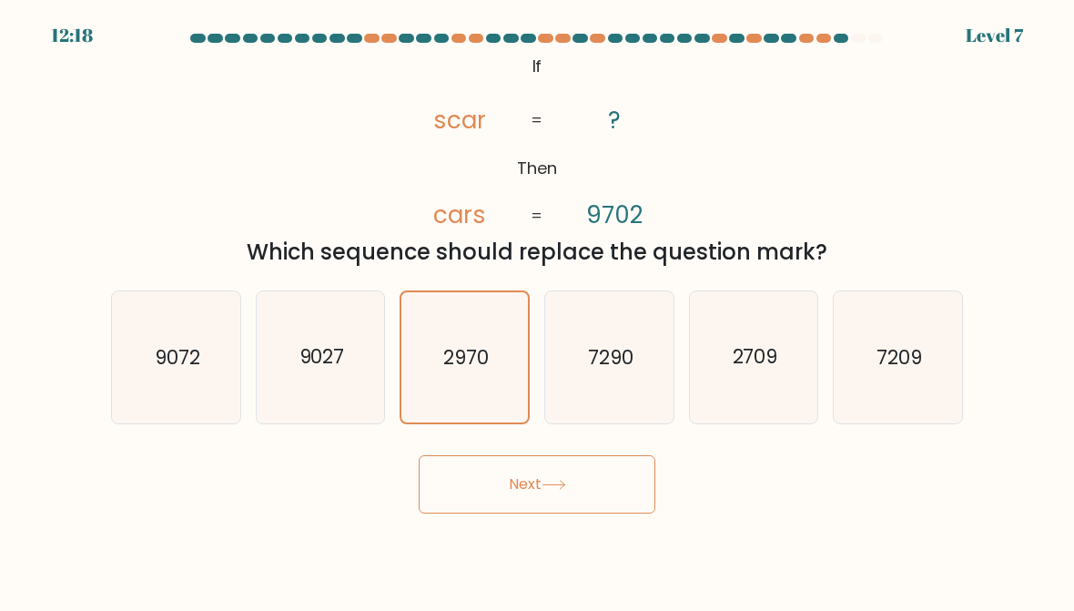
click at [514, 508] on button "Next" at bounding box center [537, 484] width 237 height 58
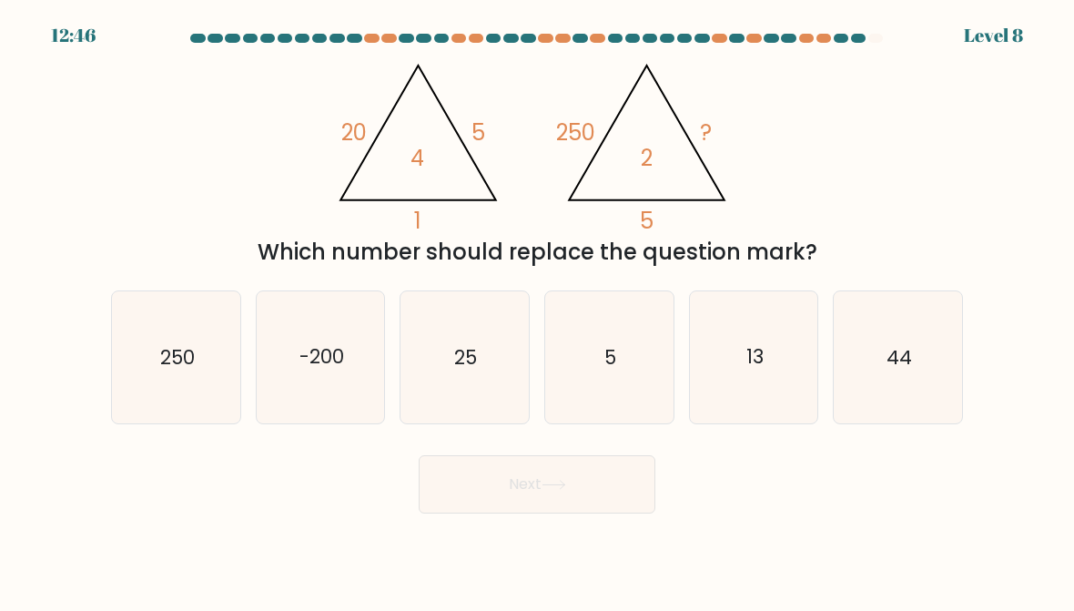
click at [429, 373] on icon "25" at bounding box center [464, 357] width 128 height 128
click at [537, 310] on input "c. 25" at bounding box center [537, 308] width 1 height 5
radio input "true"
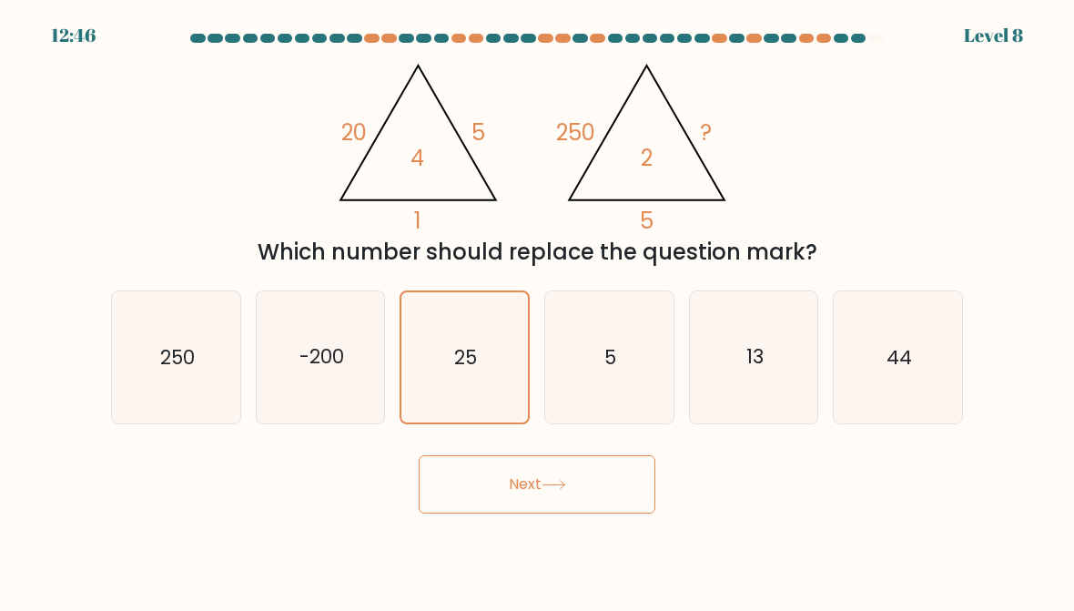
click at [487, 479] on button "Next" at bounding box center [537, 484] width 237 height 58
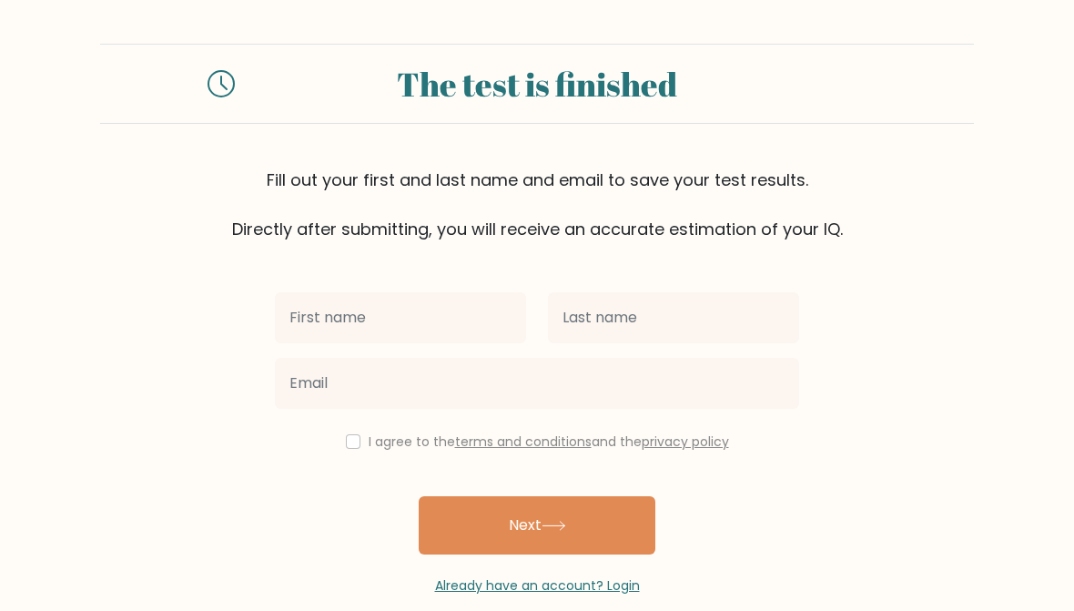
scroll to position [30, 0]
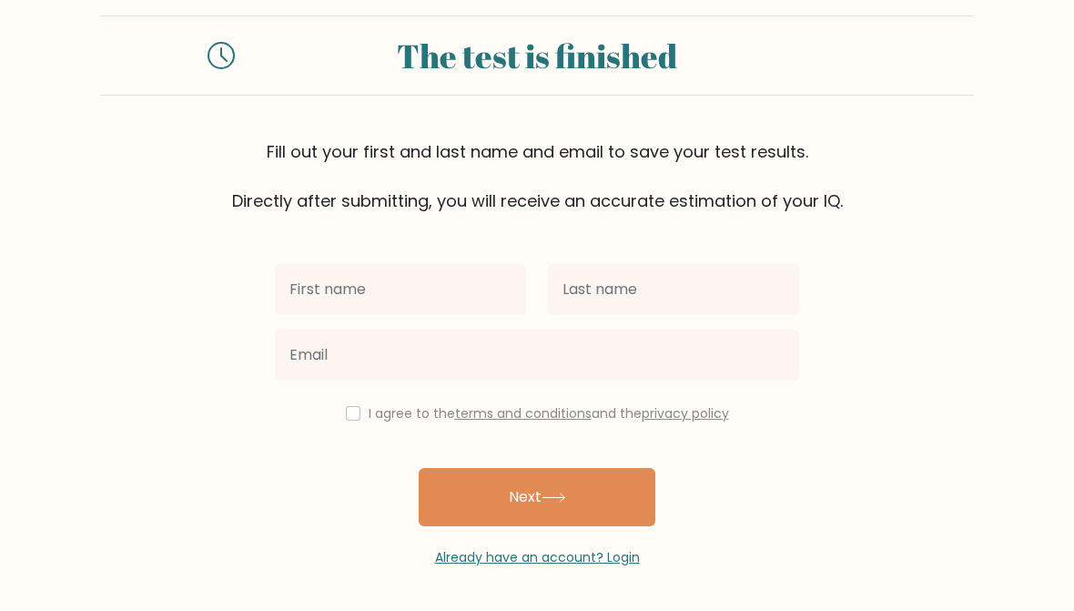
click at [454, 493] on button "Next" at bounding box center [537, 497] width 237 height 58
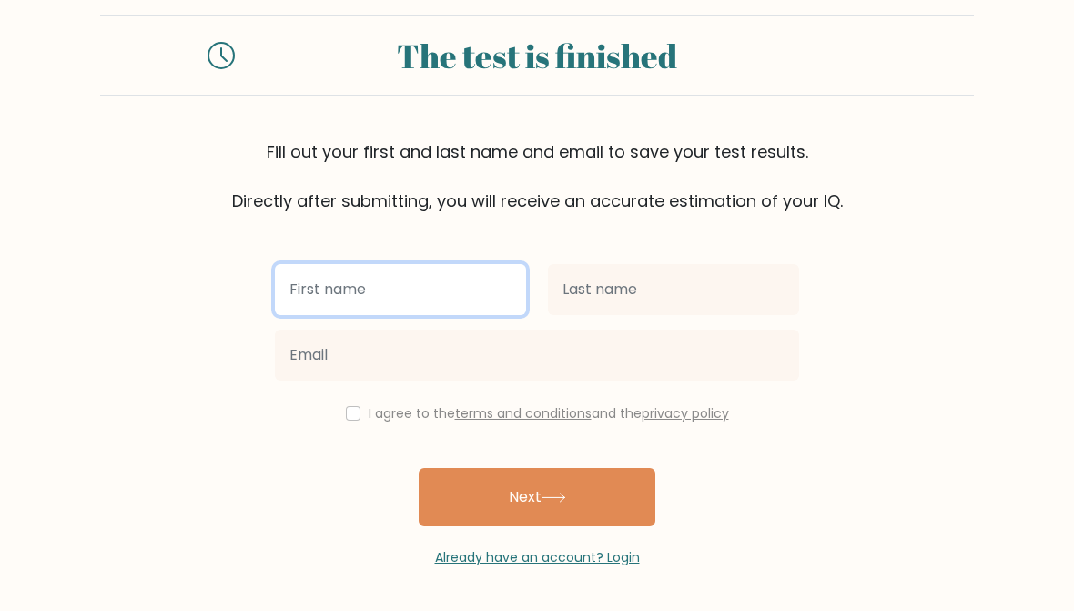
click at [387, 275] on input "text" at bounding box center [400, 289] width 251 height 51
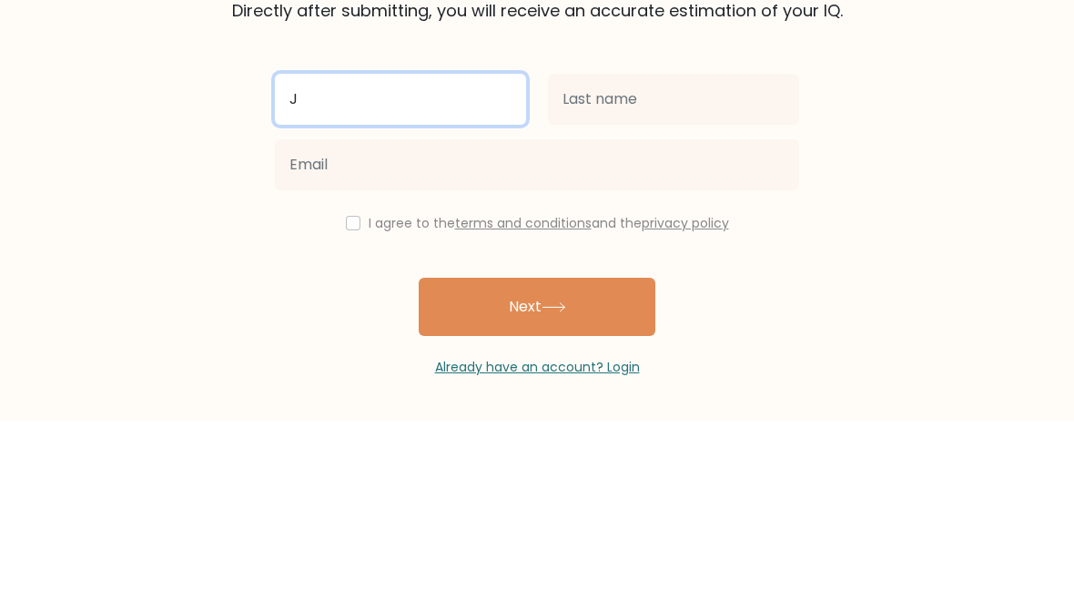
type input "J"
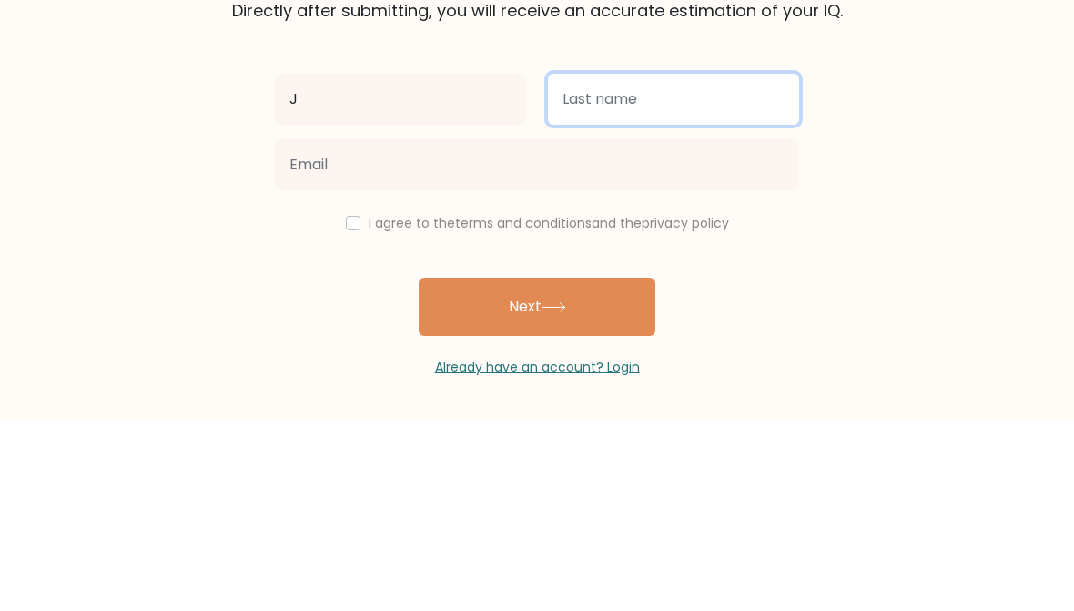
click at [626, 264] on input "text" at bounding box center [673, 289] width 251 height 51
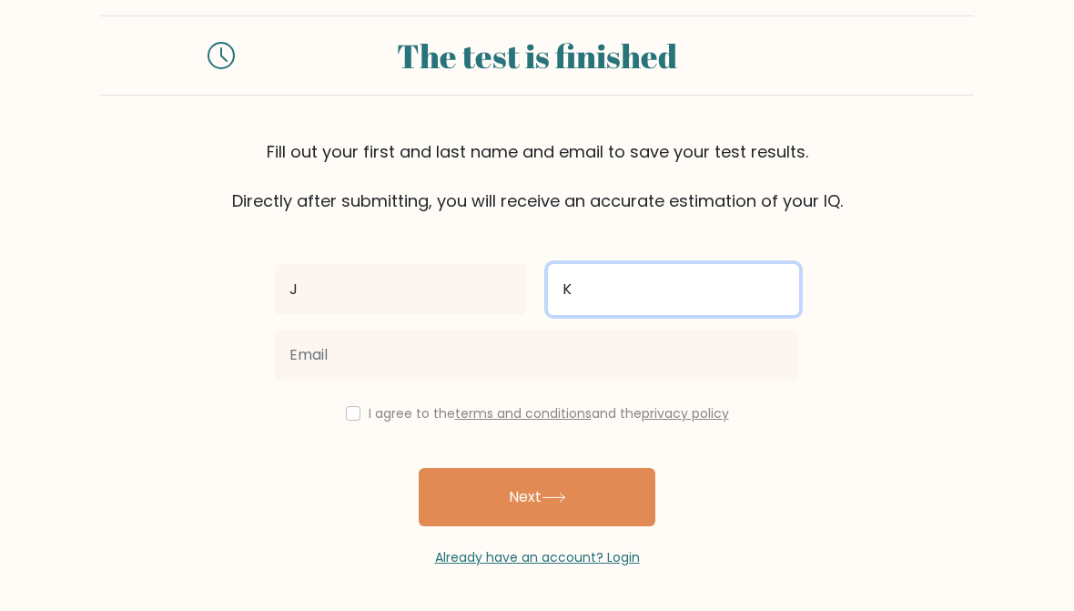
type input "K"
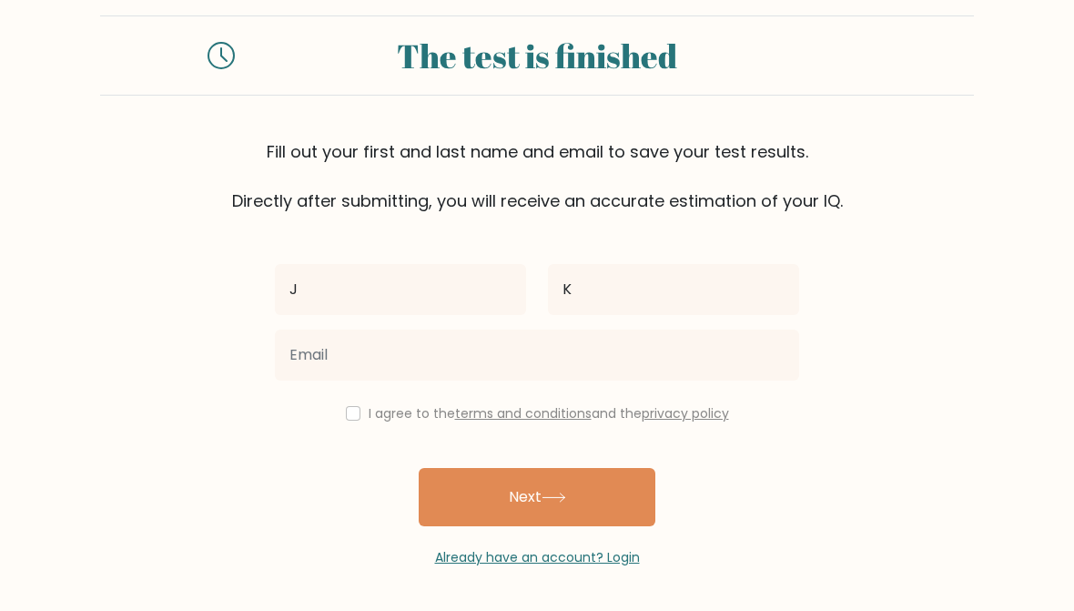
click at [538, 487] on button "Next" at bounding box center [537, 497] width 237 height 58
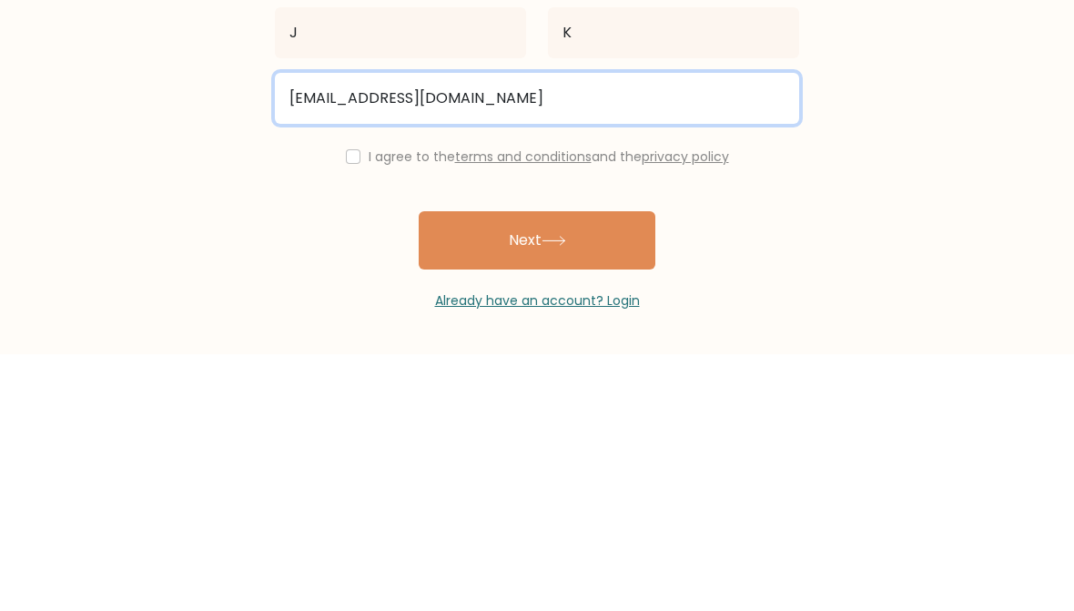
type input "countdown54321@hotmail.com"
click at [537, 468] on button "Next" at bounding box center [537, 497] width 237 height 58
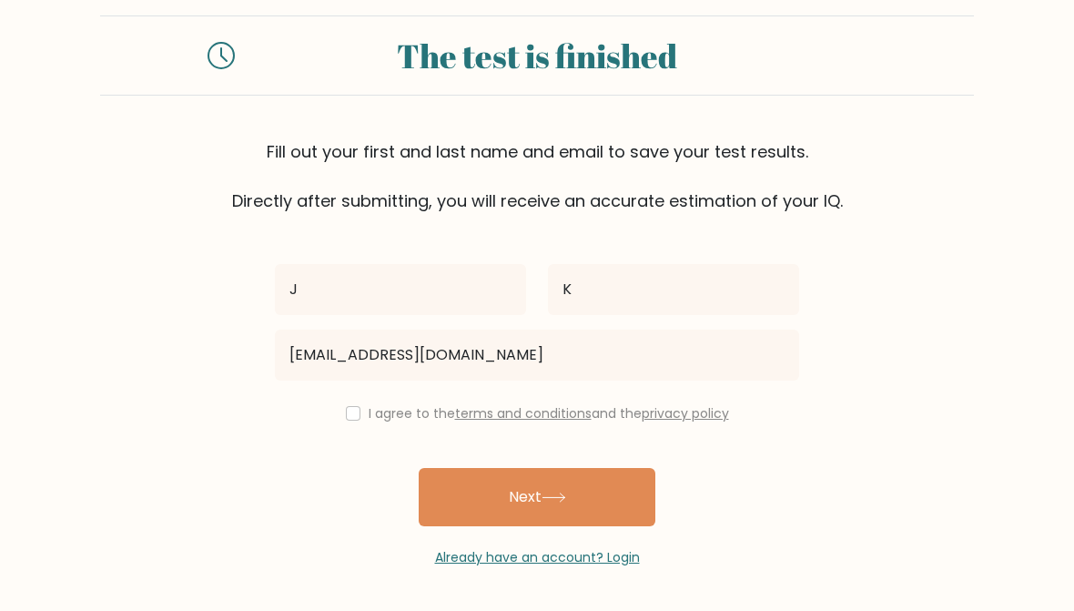
click at [340, 424] on div "J K countdown54321@hotmail.com I agree to the terms and conditions and the priv…" at bounding box center [537, 390] width 546 height 354
click at [346, 414] on input "checkbox" at bounding box center [353, 413] width 15 height 15
checkbox input "true"
click at [485, 498] on button "Next" at bounding box center [537, 497] width 237 height 58
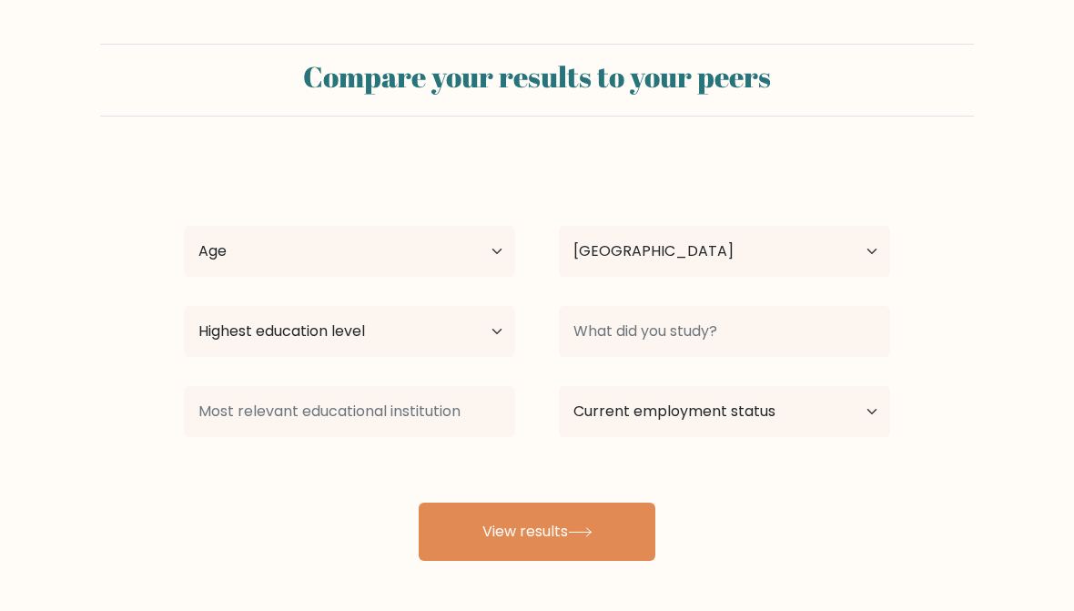
select select "CA"
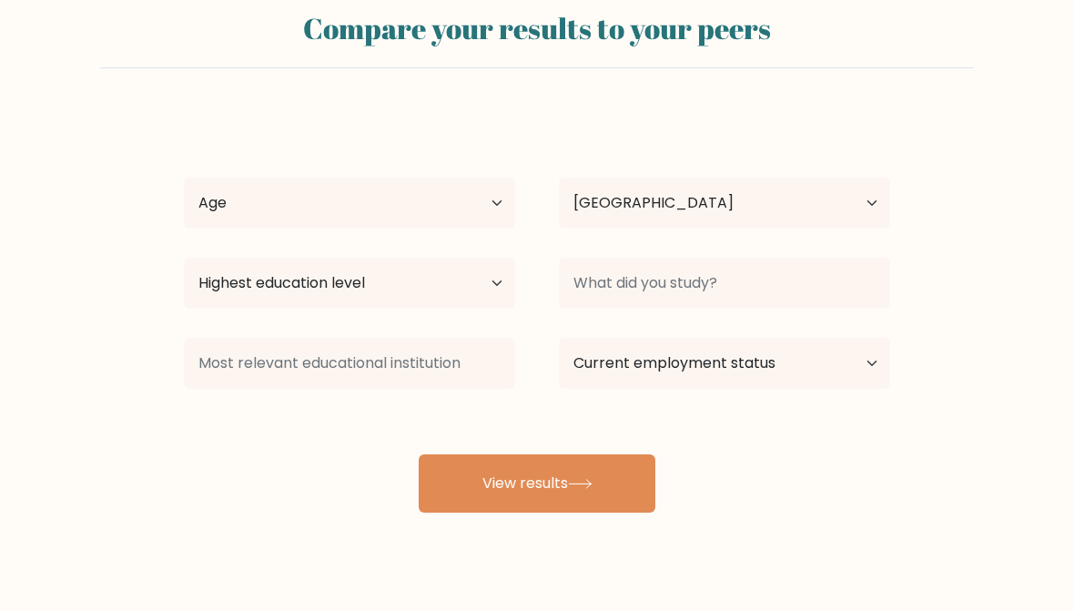
scroll to position [79, 0]
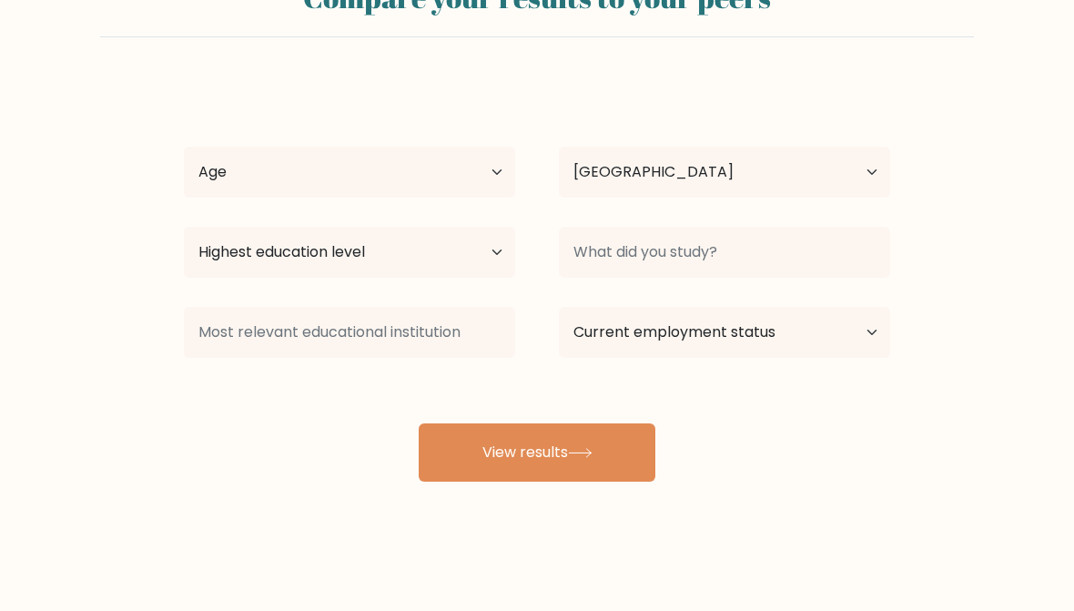
click at [487, 456] on button "View results" at bounding box center [537, 452] width 237 height 58
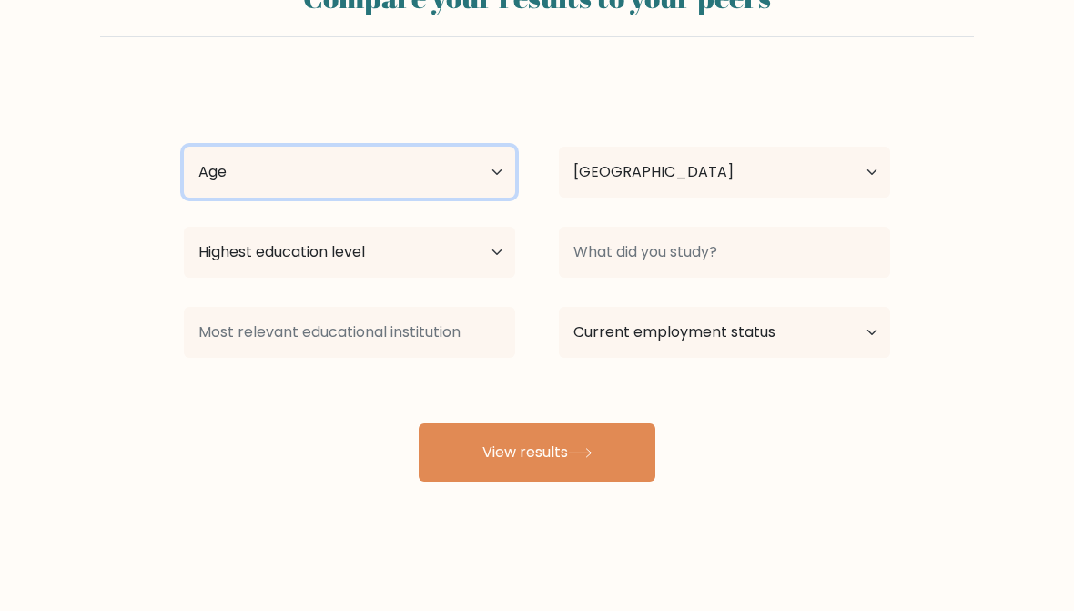
click at [487, 171] on select "Age Under [DEMOGRAPHIC_DATA] [DEMOGRAPHIC_DATA] [DEMOGRAPHIC_DATA] [DEMOGRAPHIC…" at bounding box center [349, 172] width 331 height 51
click at [500, 178] on select "Age Under [DEMOGRAPHIC_DATA] [DEMOGRAPHIC_DATA] [DEMOGRAPHIC_DATA] [DEMOGRAPHIC…" at bounding box center [349, 172] width 331 height 51
select select "min_18"
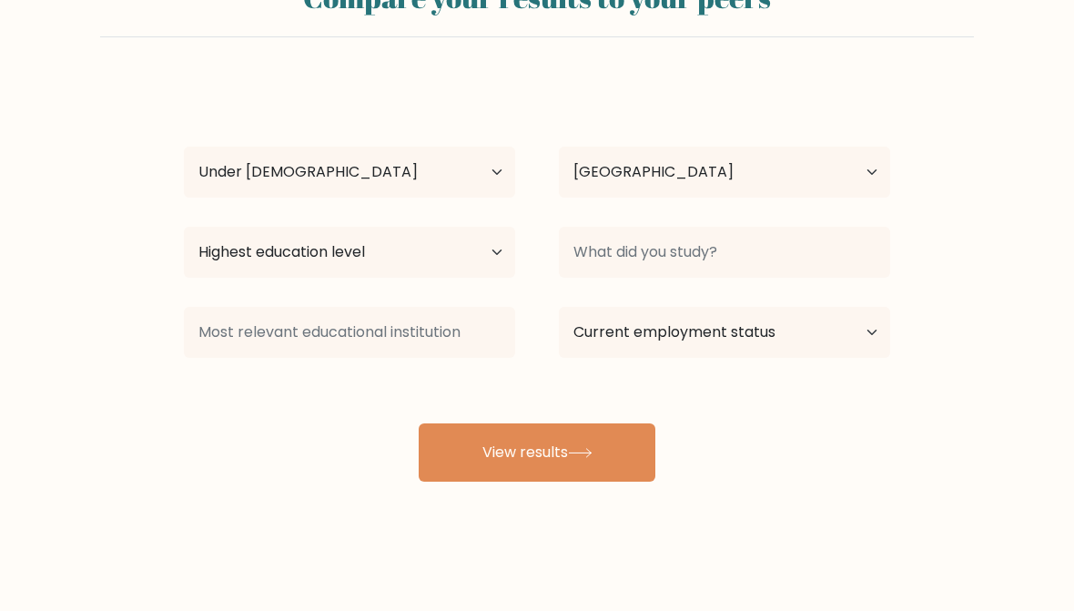
click at [480, 462] on button "View results" at bounding box center [537, 452] width 237 height 58
click at [255, 249] on select "Highest education level No schooling Primary Lower Secondary Upper Secondary Oc…" at bounding box center [349, 252] width 331 height 51
